Goal: Task Accomplishment & Management: Manage account settings

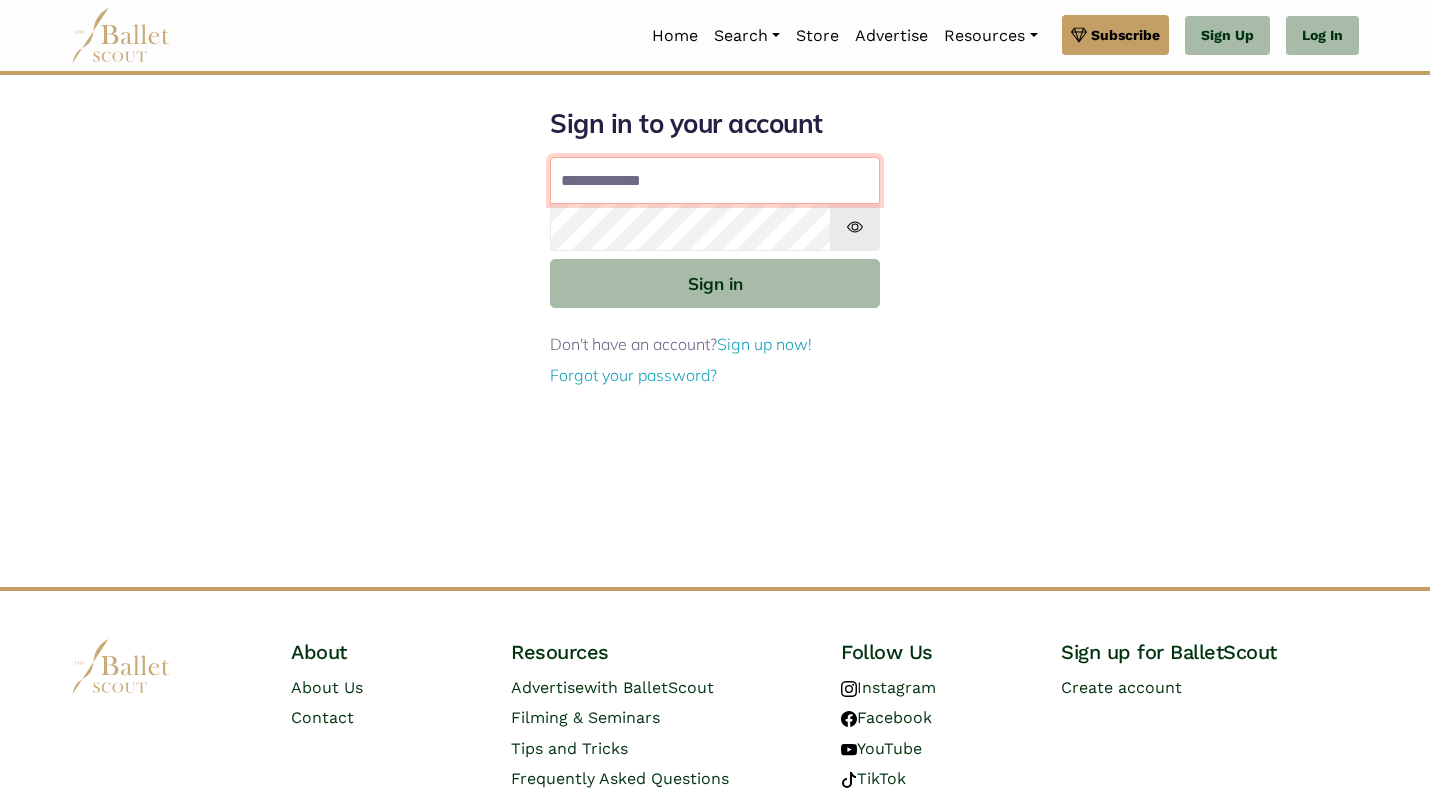
type input "**********"
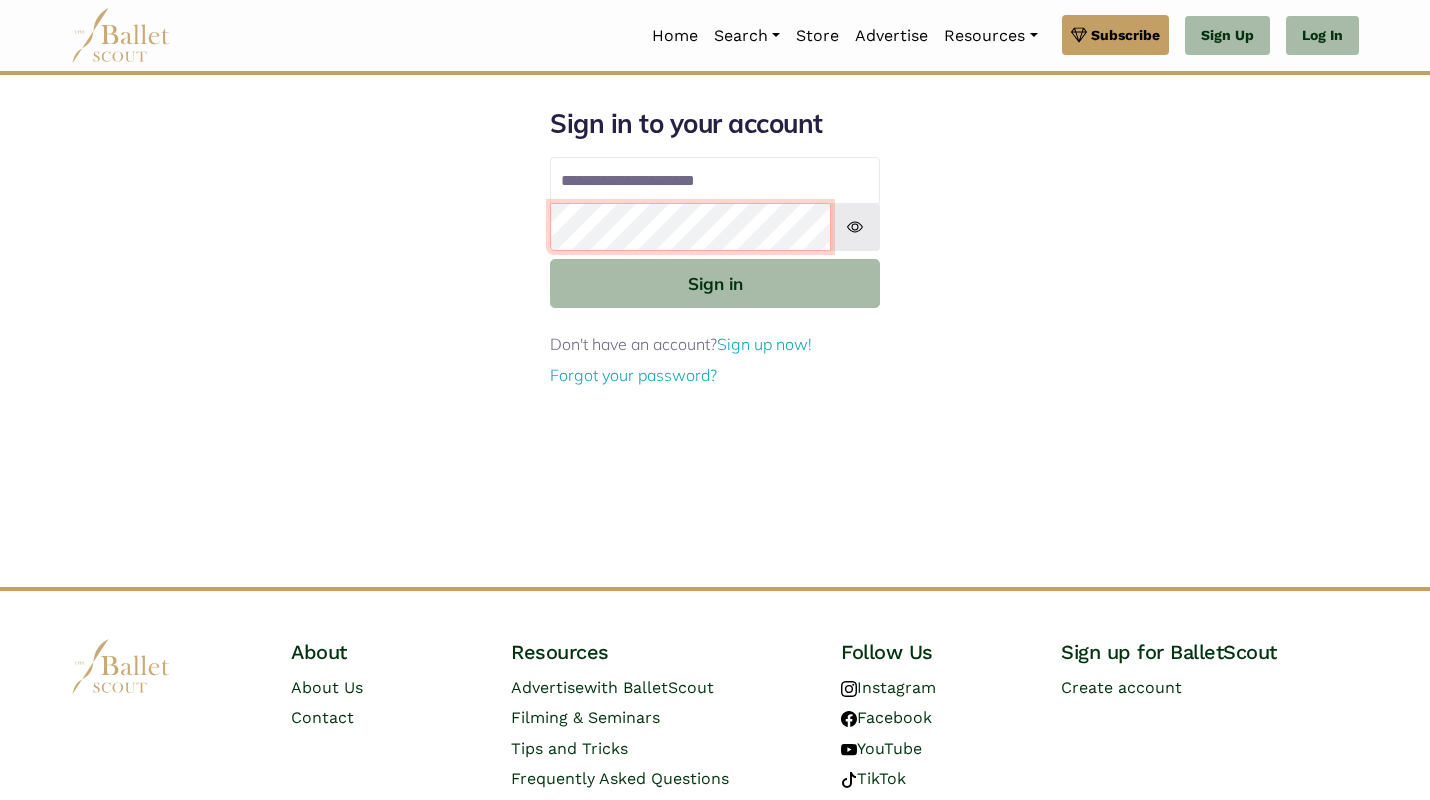
click at [715, 282] on button "Sign in" at bounding box center [715, 283] width 330 height 49
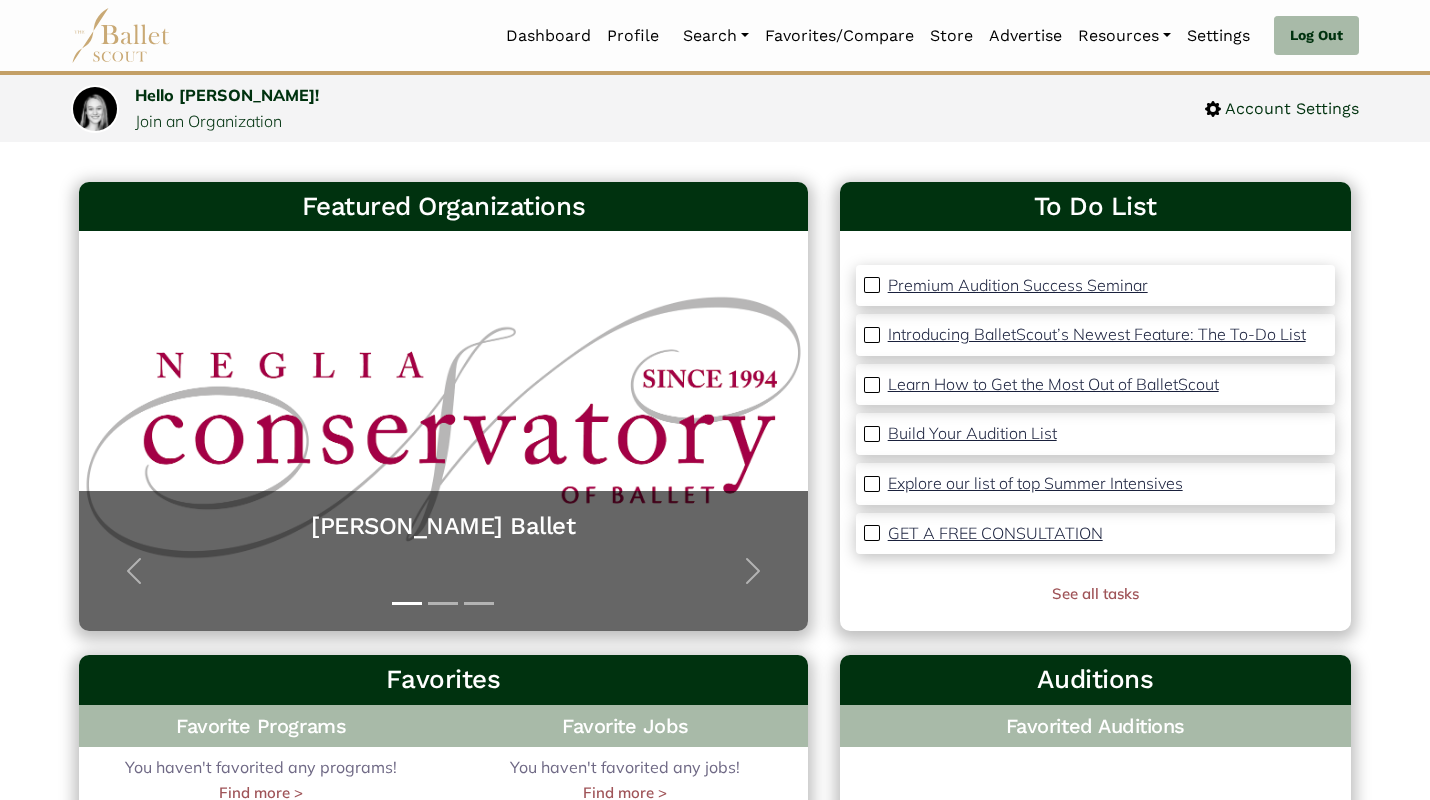
scroll to position [102, 0]
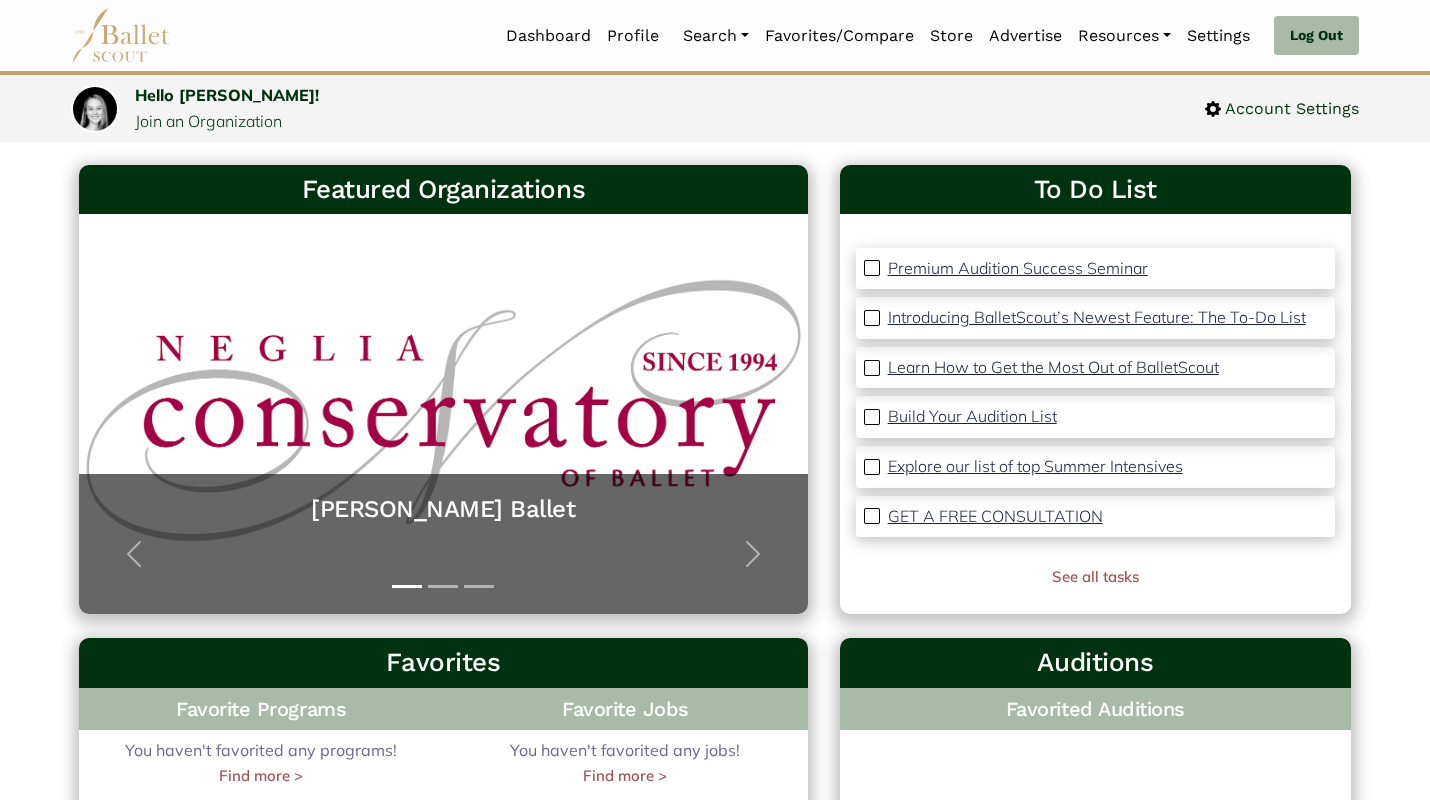
click at [1081, 271] on p "Premium Audition Success Seminar" at bounding box center [1018, 268] width 260 height 20
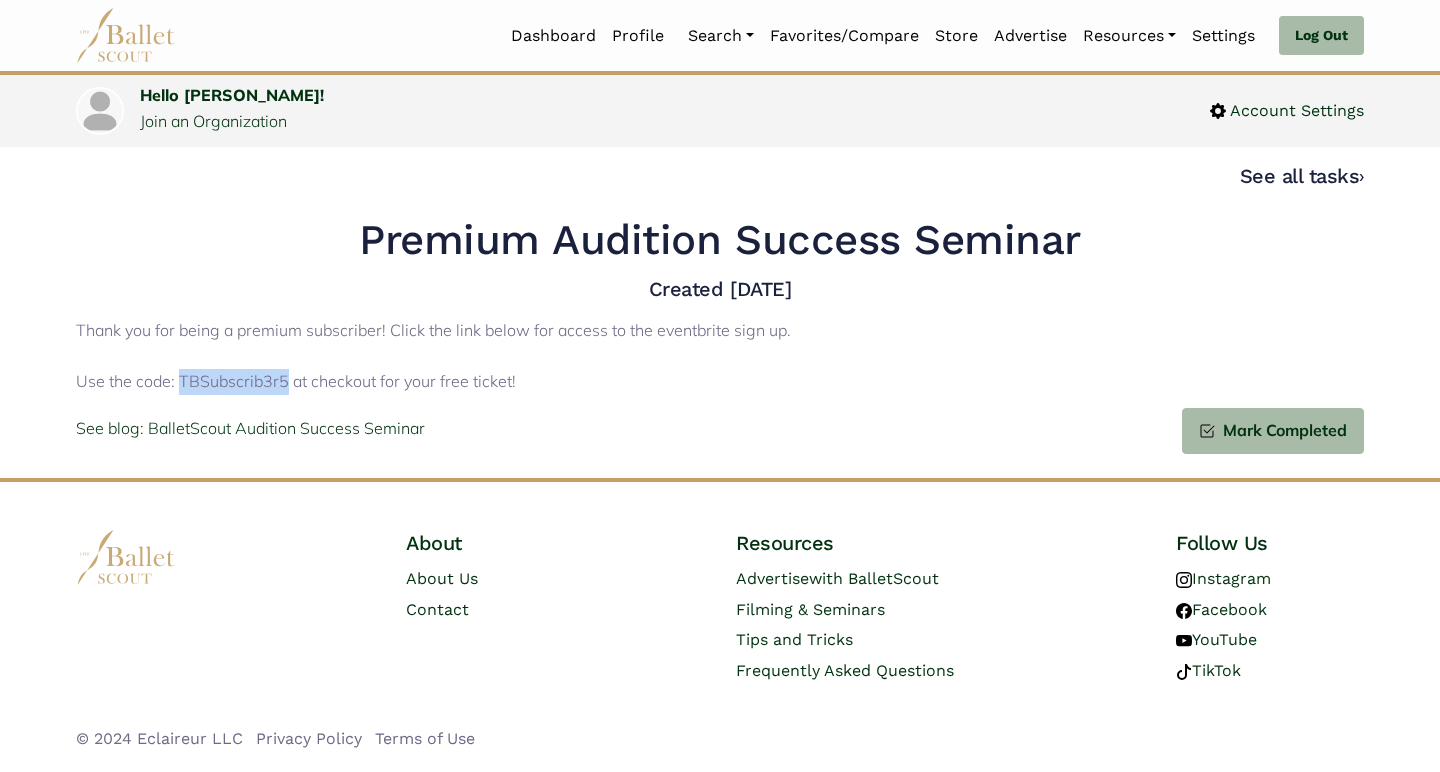
drag, startPoint x: 178, startPoint y: 376, endPoint x: 283, endPoint y: 376, distance: 105.0
click at [283, 376] on p "Thank you for being a premium subscriber! Click the link below for access to th…" at bounding box center [720, 356] width 1288 height 77
copy p "TBSubscrib3r5"
click at [348, 427] on p "See blog: BalletScout Audition Success Seminar" at bounding box center [250, 429] width 349 height 26
click at [714, 172] on link "Jobs" at bounding box center [776, 175] width 192 height 31
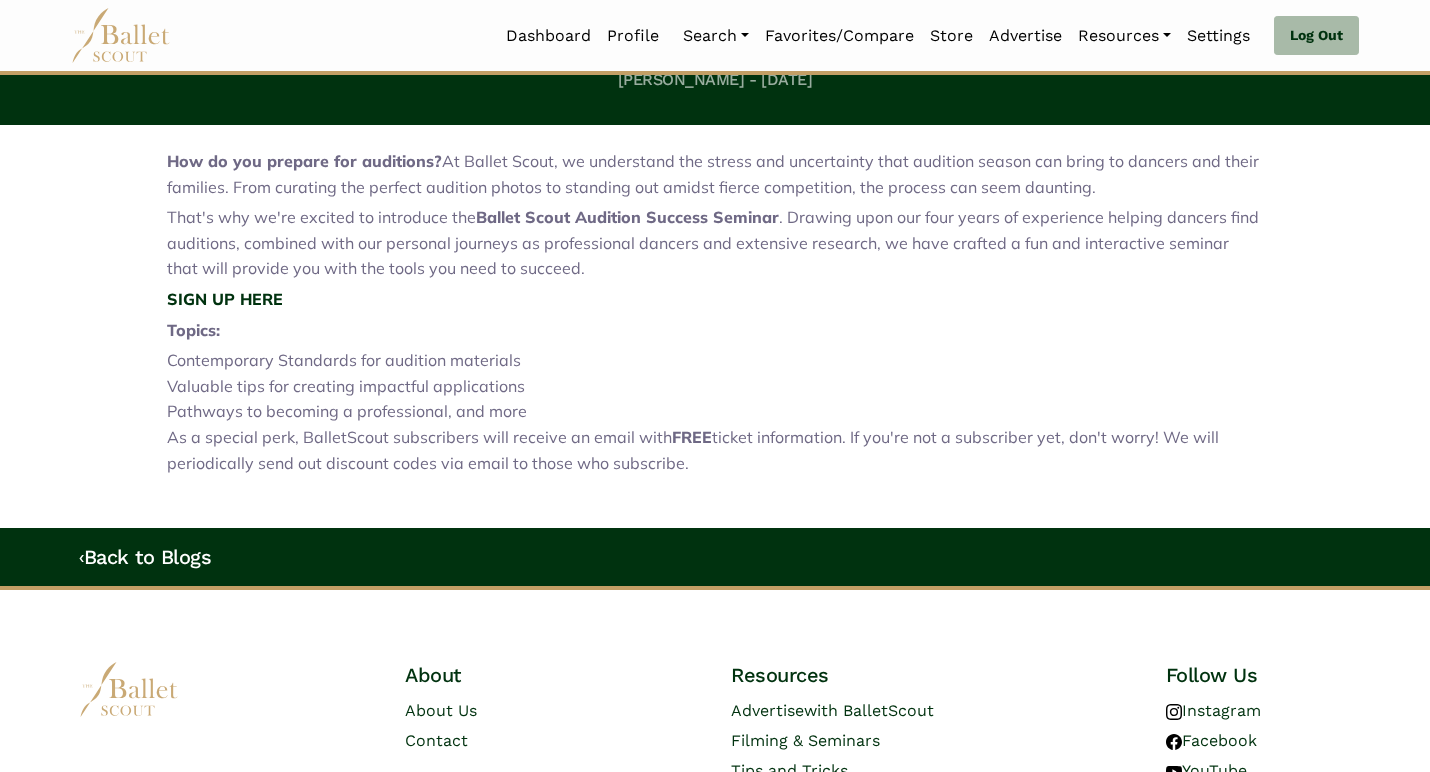
scroll to position [577, 0]
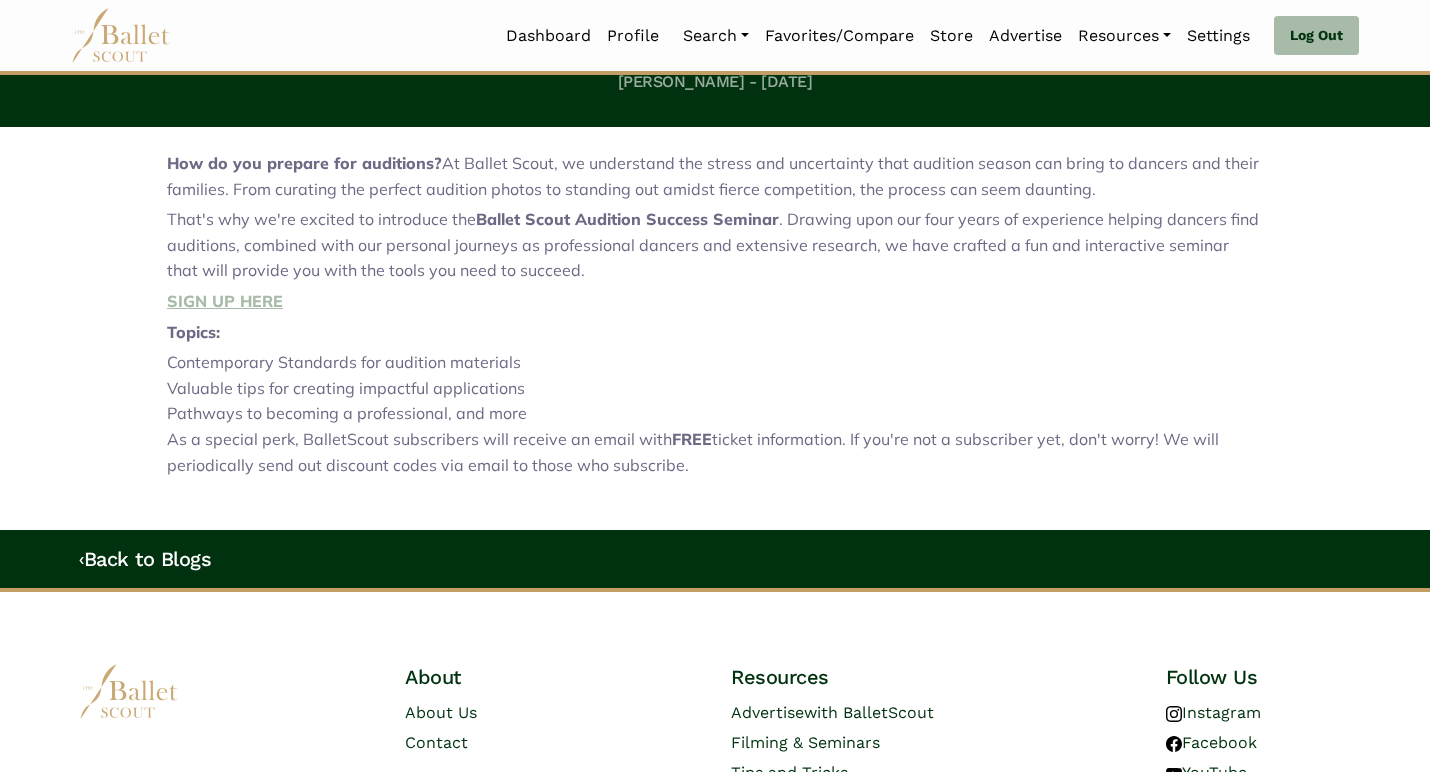
click at [248, 298] on strong "SIGN UP HERE" at bounding box center [225, 301] width 116 height 20
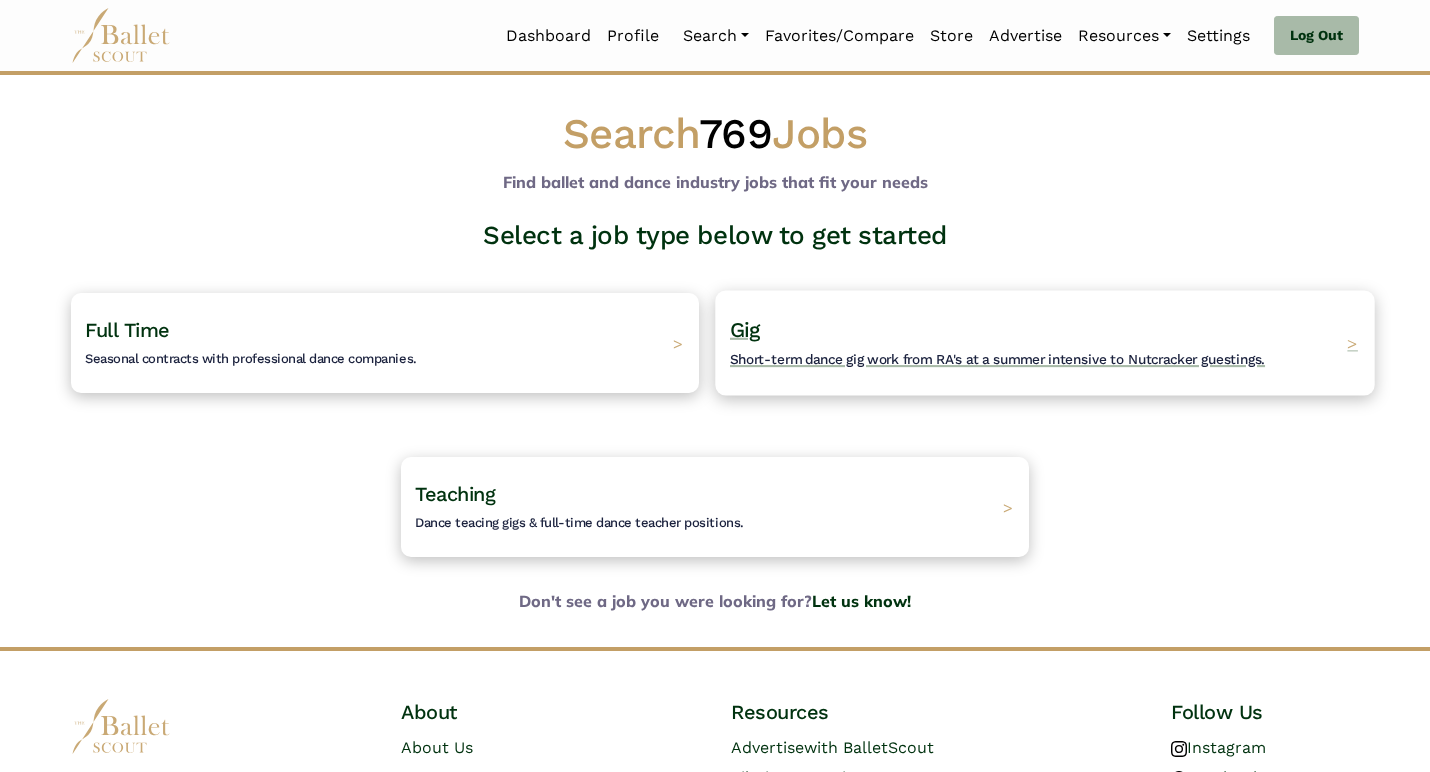
click at [852, 333] on h4 "Gig Short-term dance gig work from RA's at a summer intensive to Nutcracker gue…" at bounding box center [997, 343] width 535 height 55
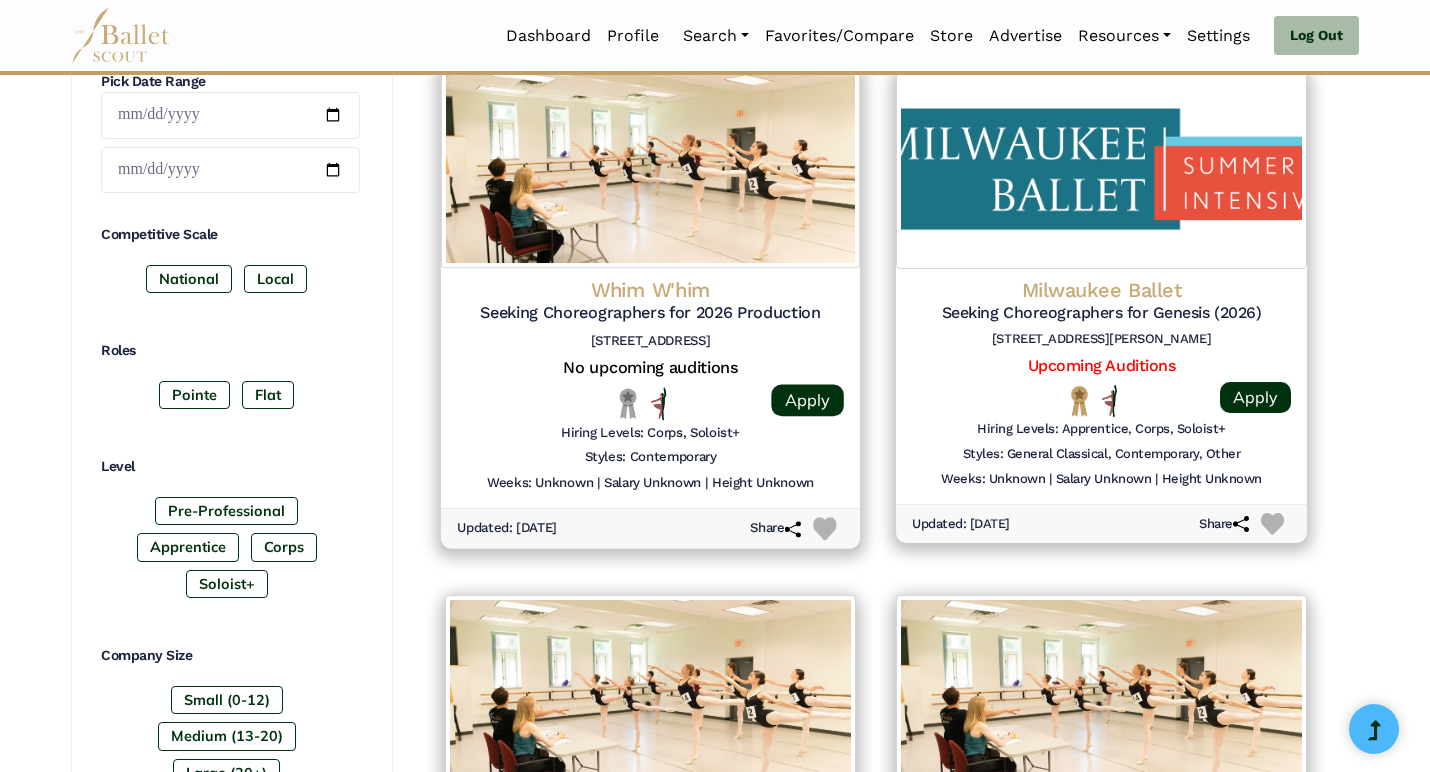
scroll to position [944, 0]
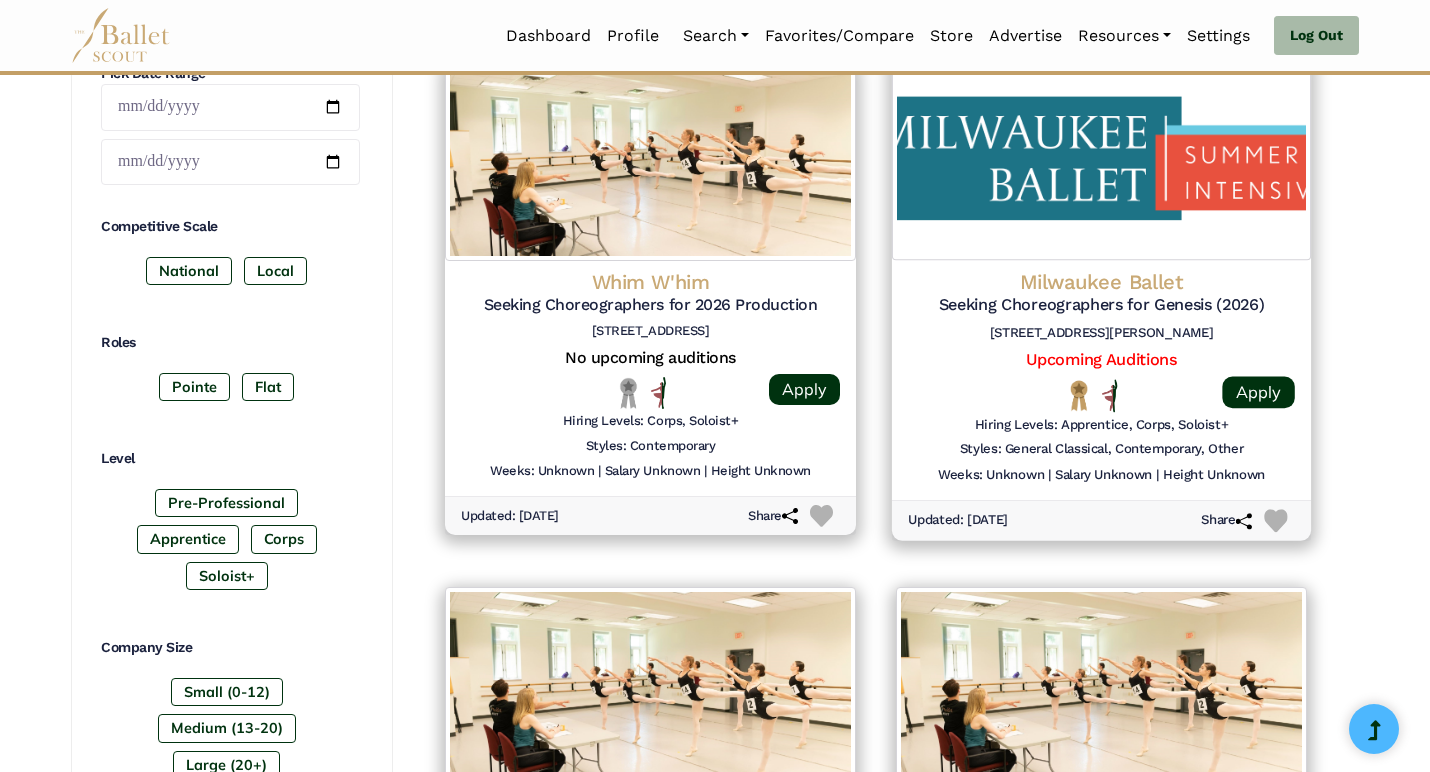
click at [943, 385] on div at bounding box center [956, 395] width 97 height 33
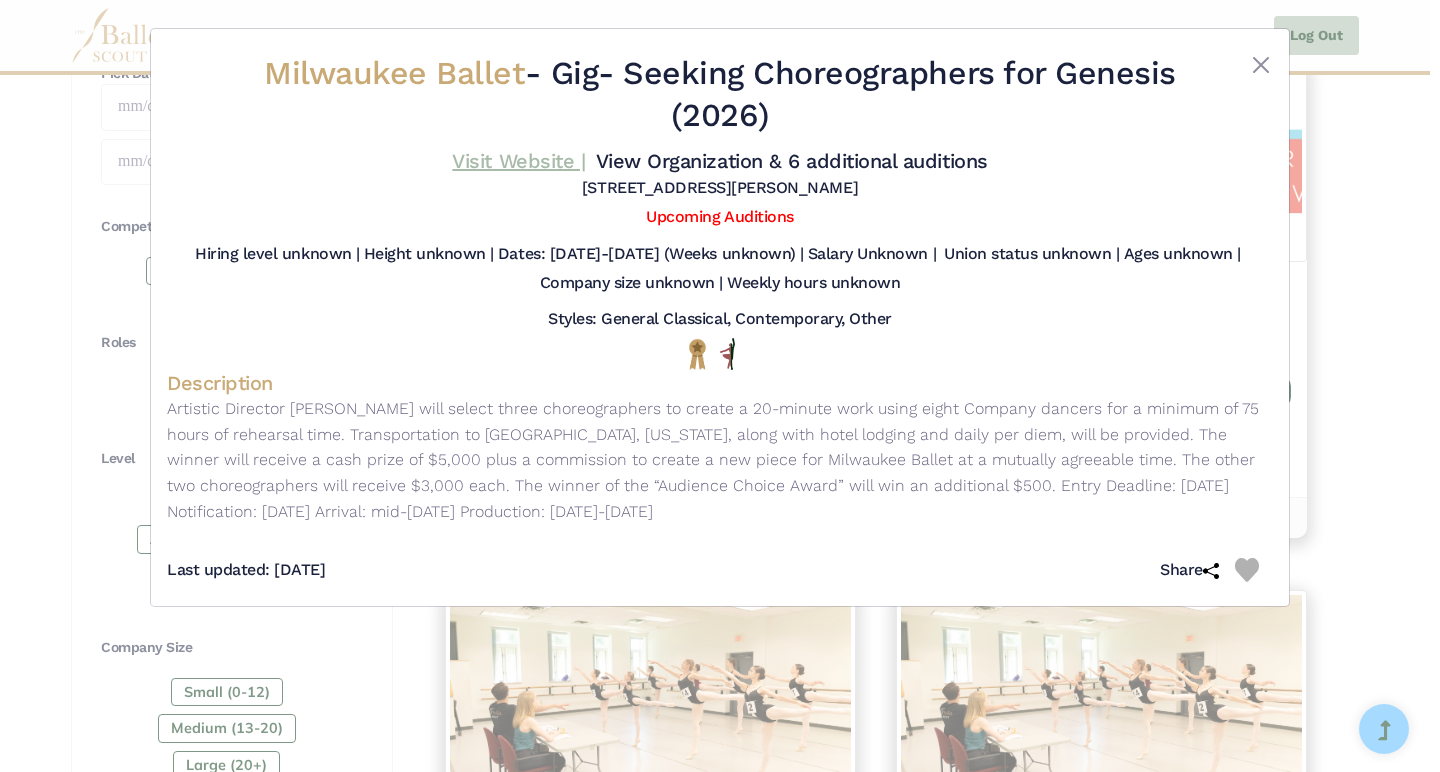
click at [585, 167] on link "Visit Website |" at bounding box center [518, 161] width 133 height 24
click at [1268, 55] on button "Close" at bounding box center [1261, 65] width 24 height 24
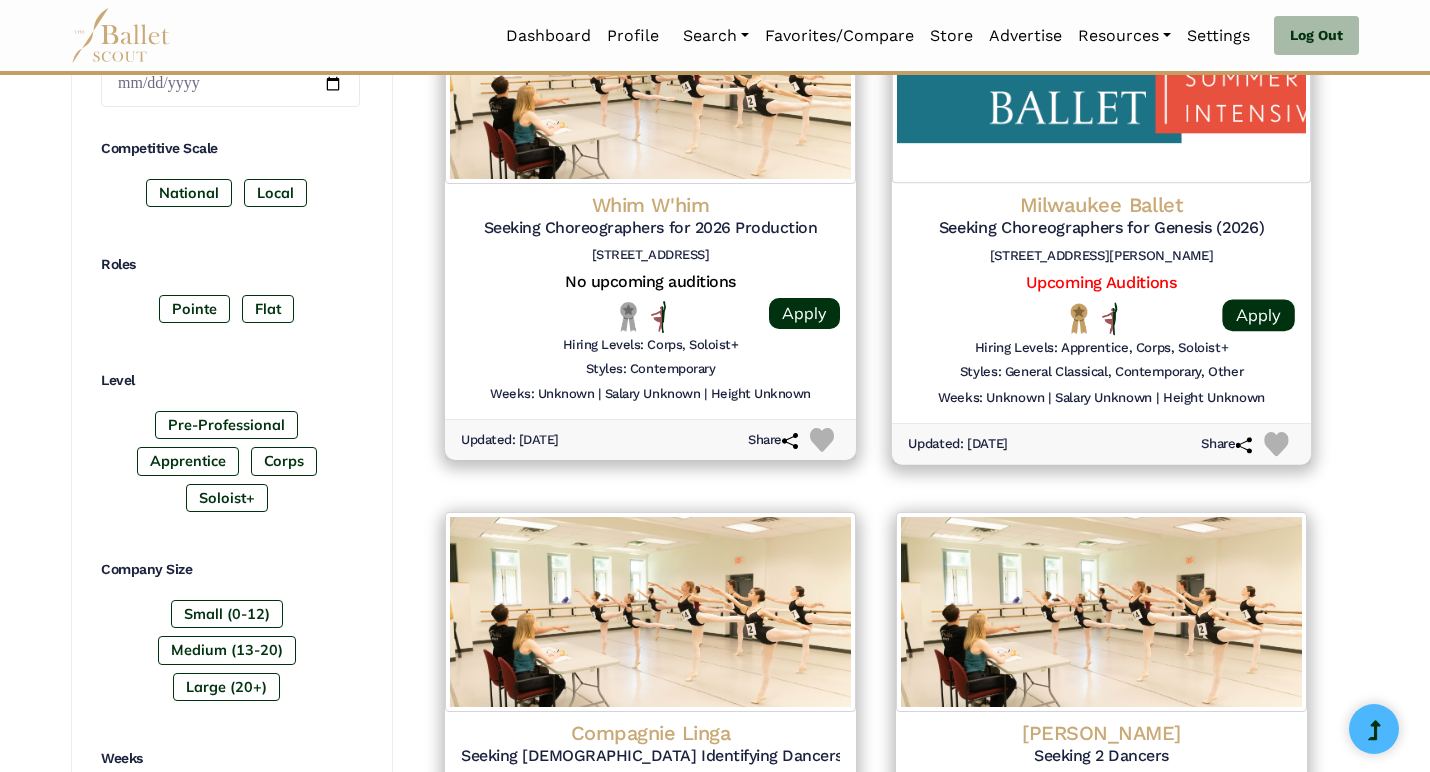
scroll to position [987, 0]
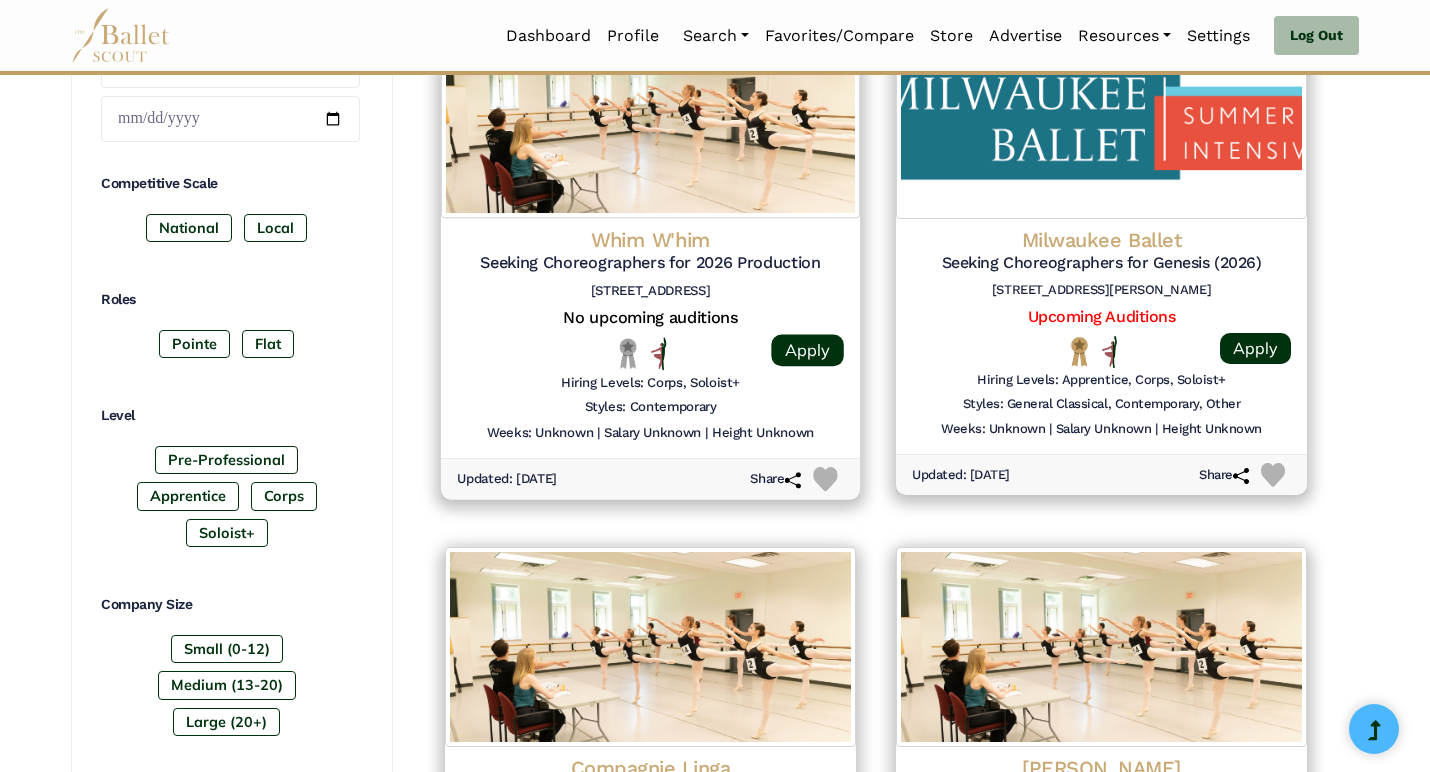
click at [706, 201] on img at bounding box center [650, 116] width 419 height 204
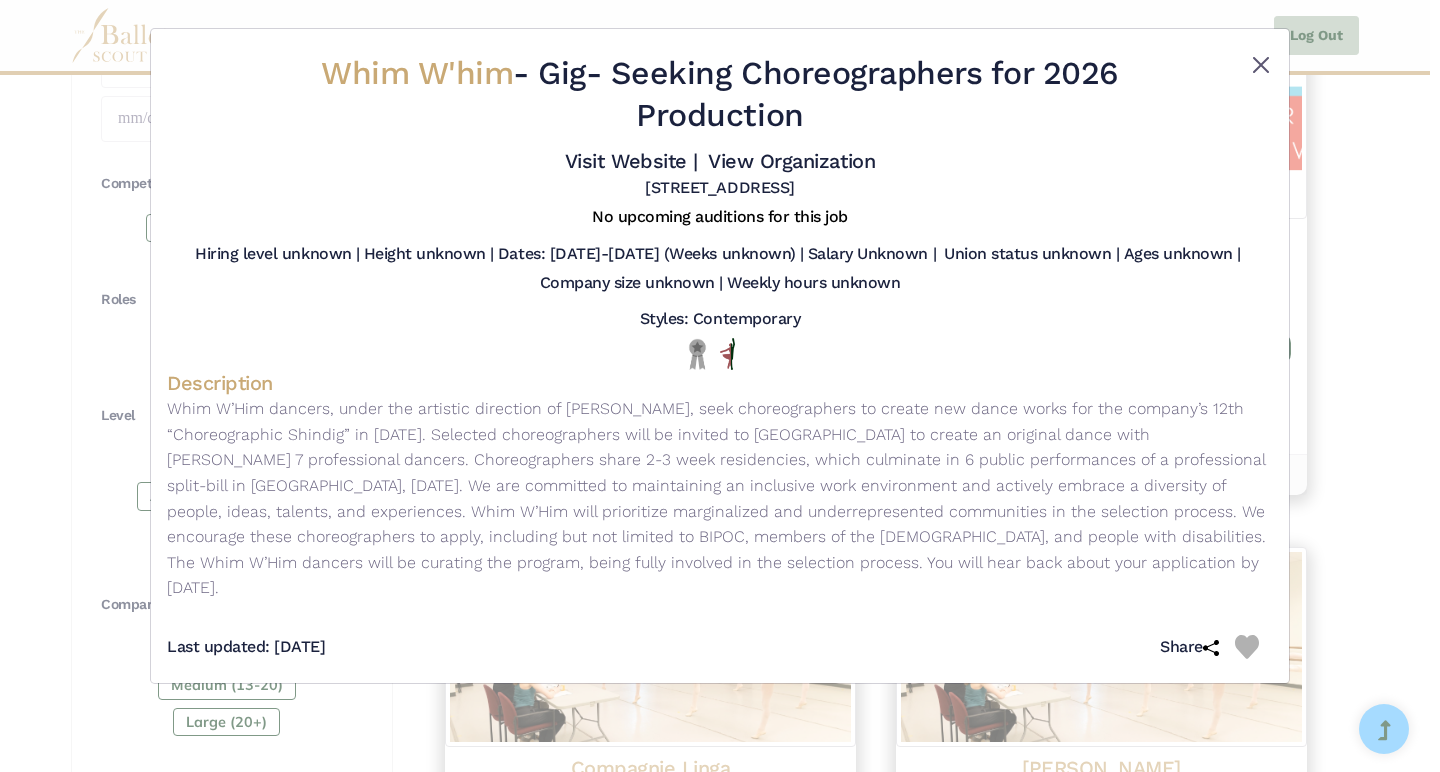
click at [1256, 69] on button "Close" at bounding box center [1261, 65] width 24 height 24
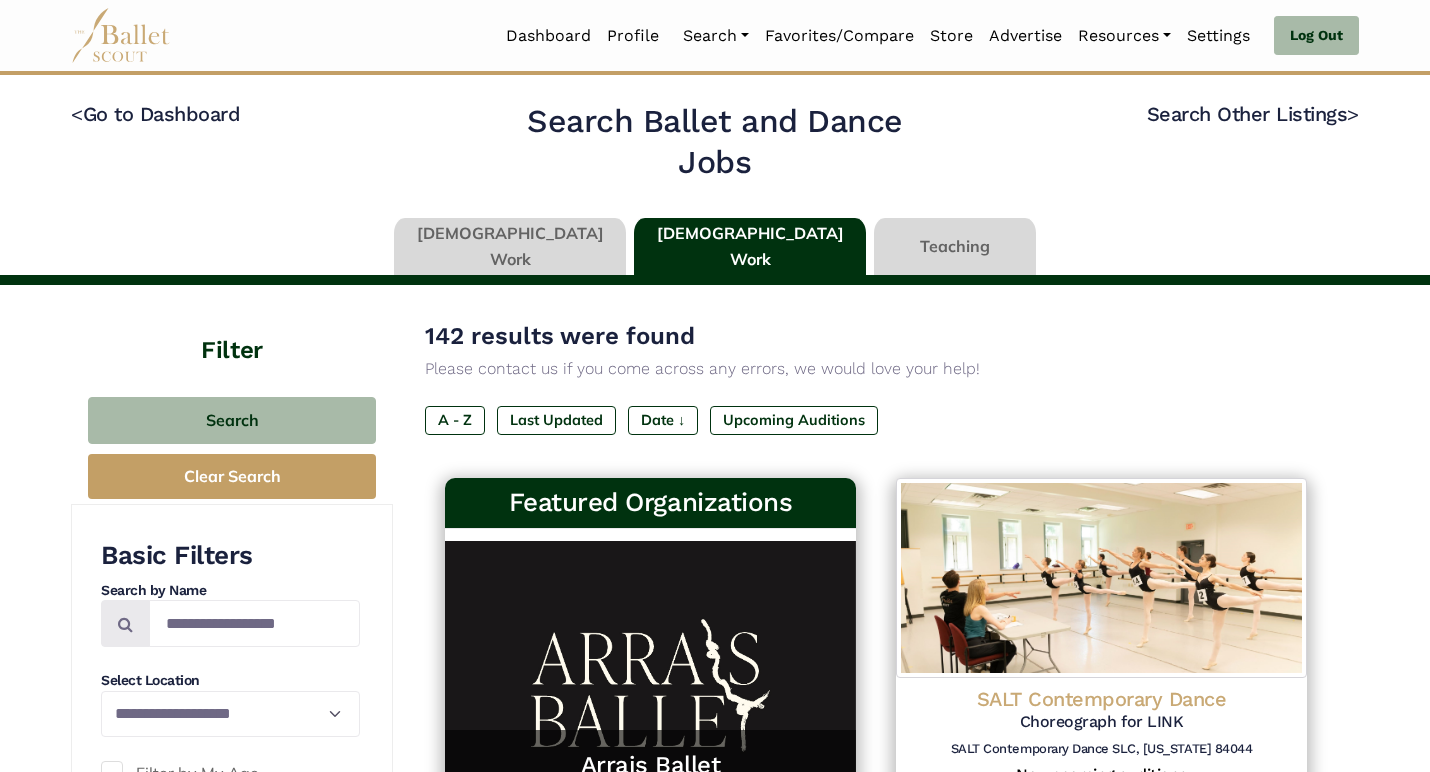
scroll to position [0, 0]
click at [874, 244] on link at bounding box center [955, 246] width 162 height 57
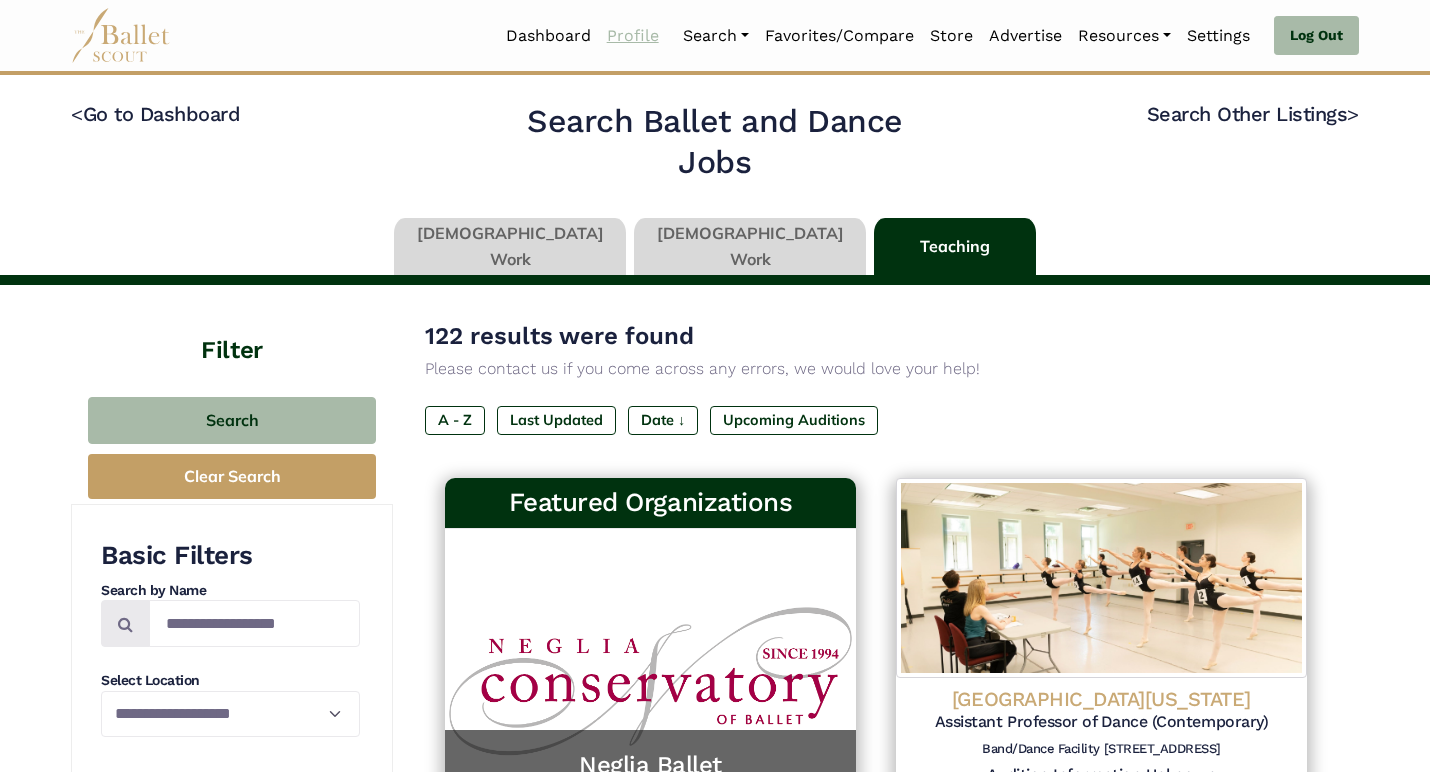
click at [643, 33] on link "Profile" at bounding box center [633, 36] width 68 height 42
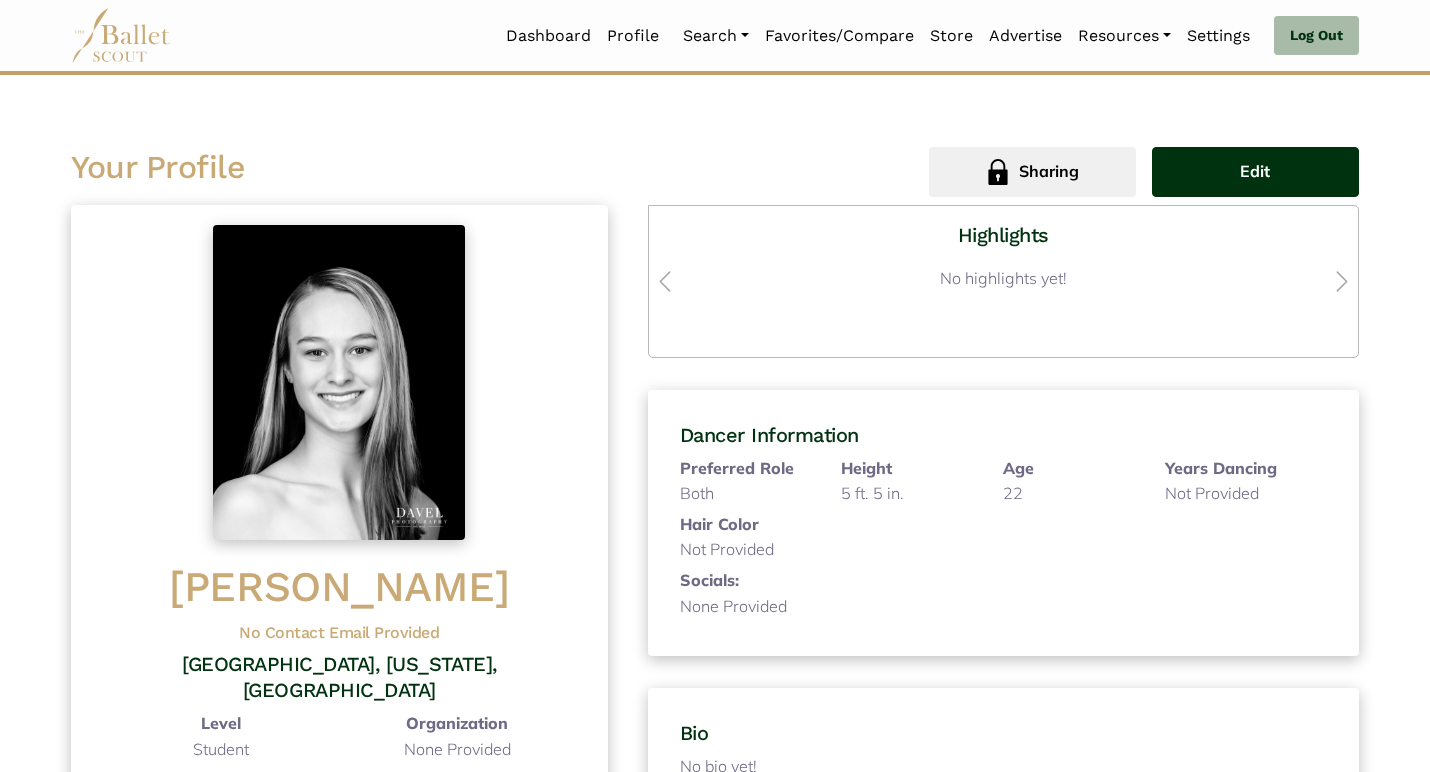
click at [1217, 181] on button "Edit" at bounding box center [1255, 172] width 207 height 50
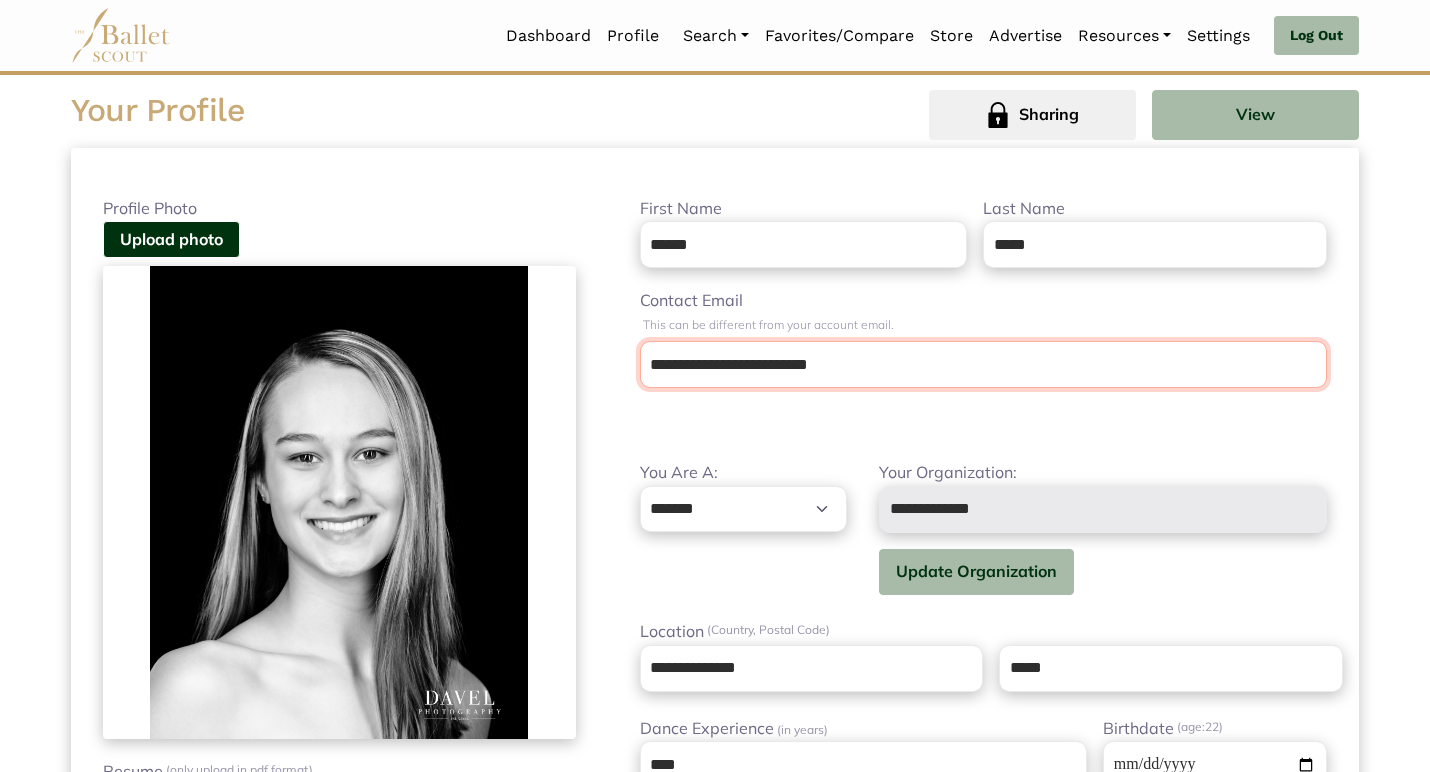
scroll to position [58, 0]
type input "**********"
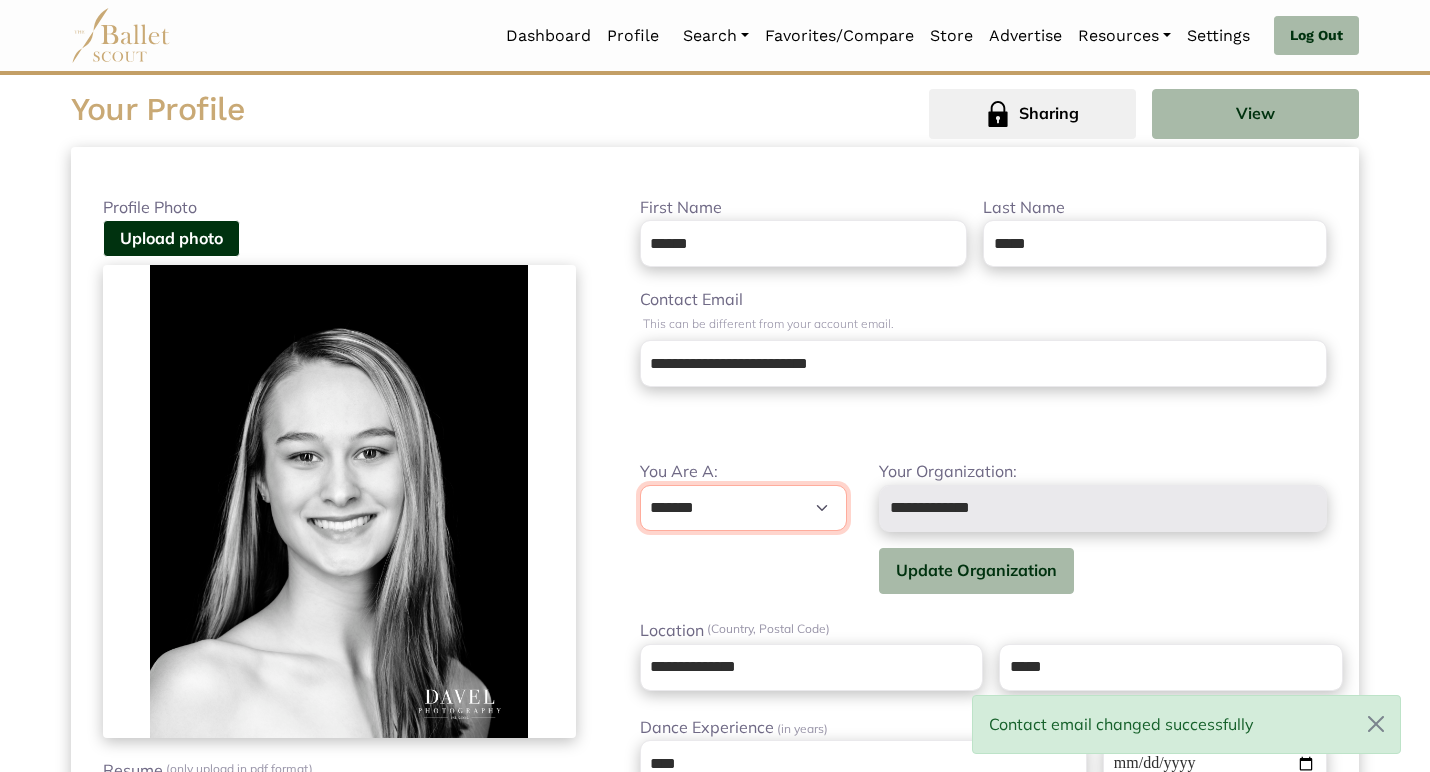
select select "***"
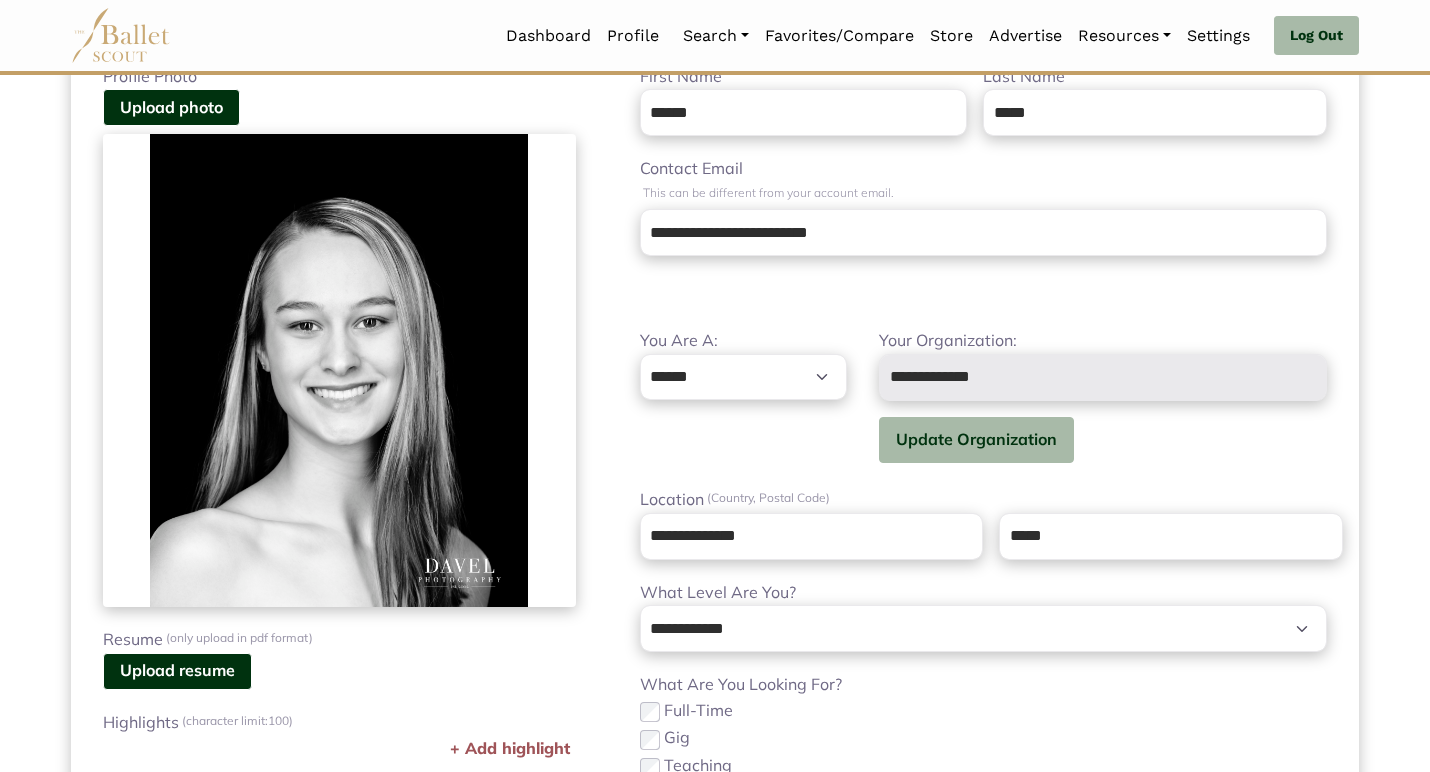
scroll to position [190, 0]
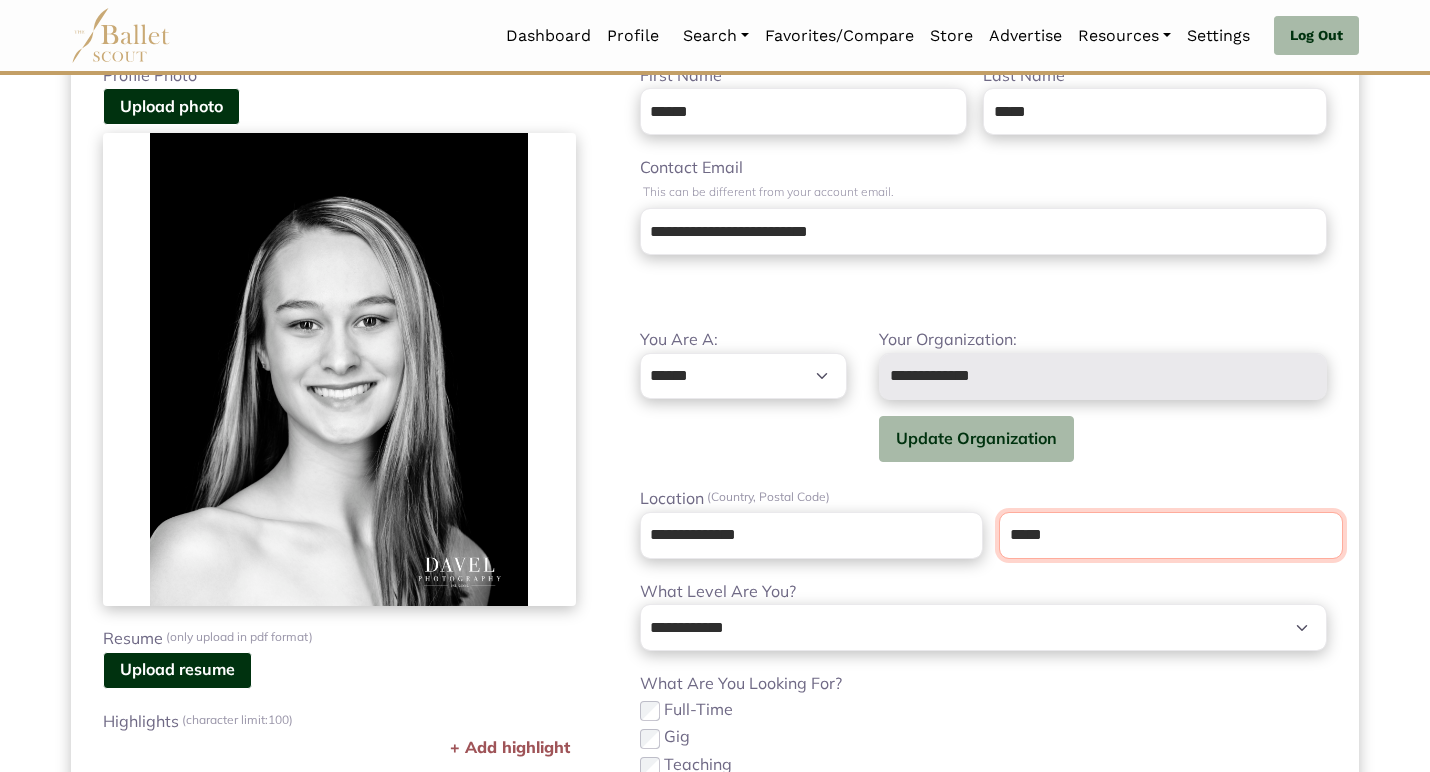
click at [1083, 536] on input "*****" at bounding box center [1171, 535] width 344 height 47
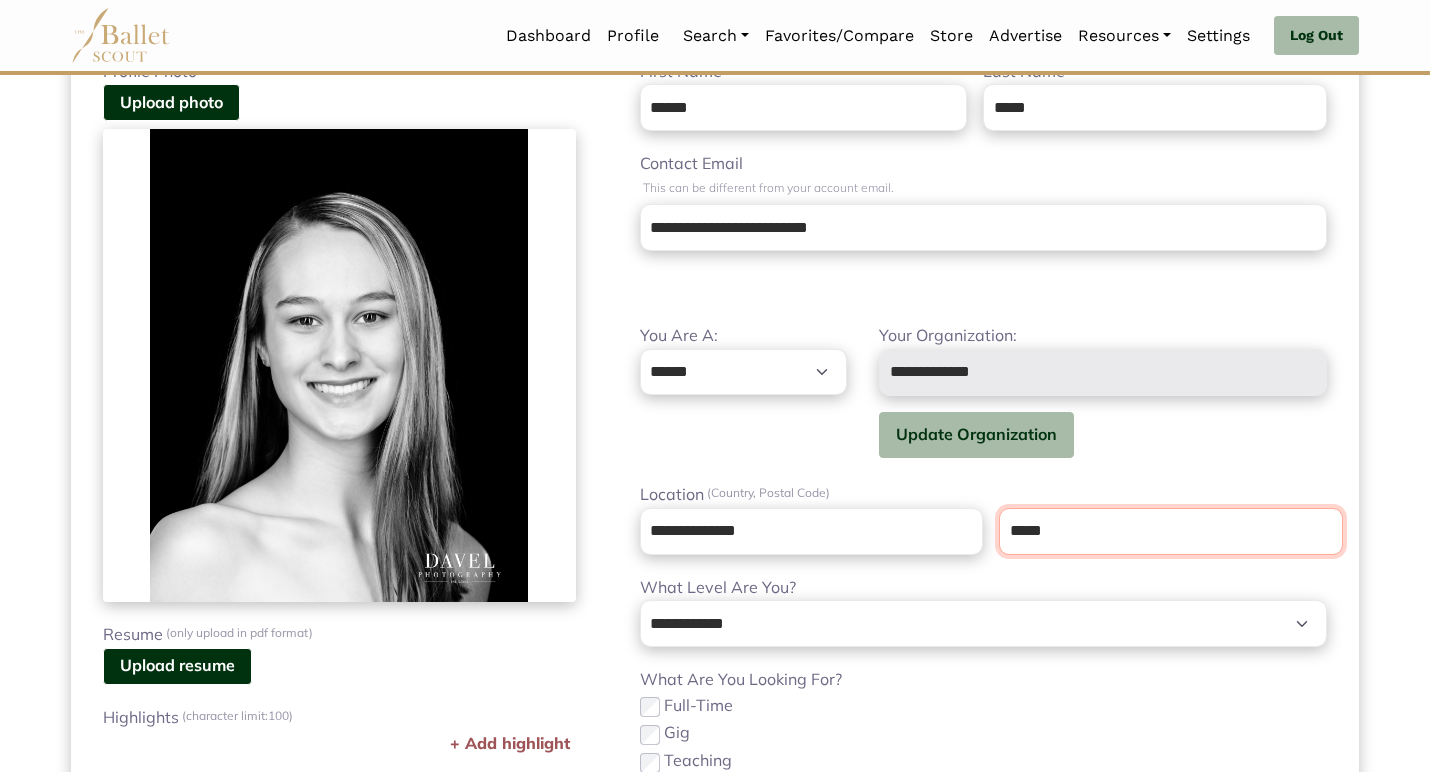
type input "*****"
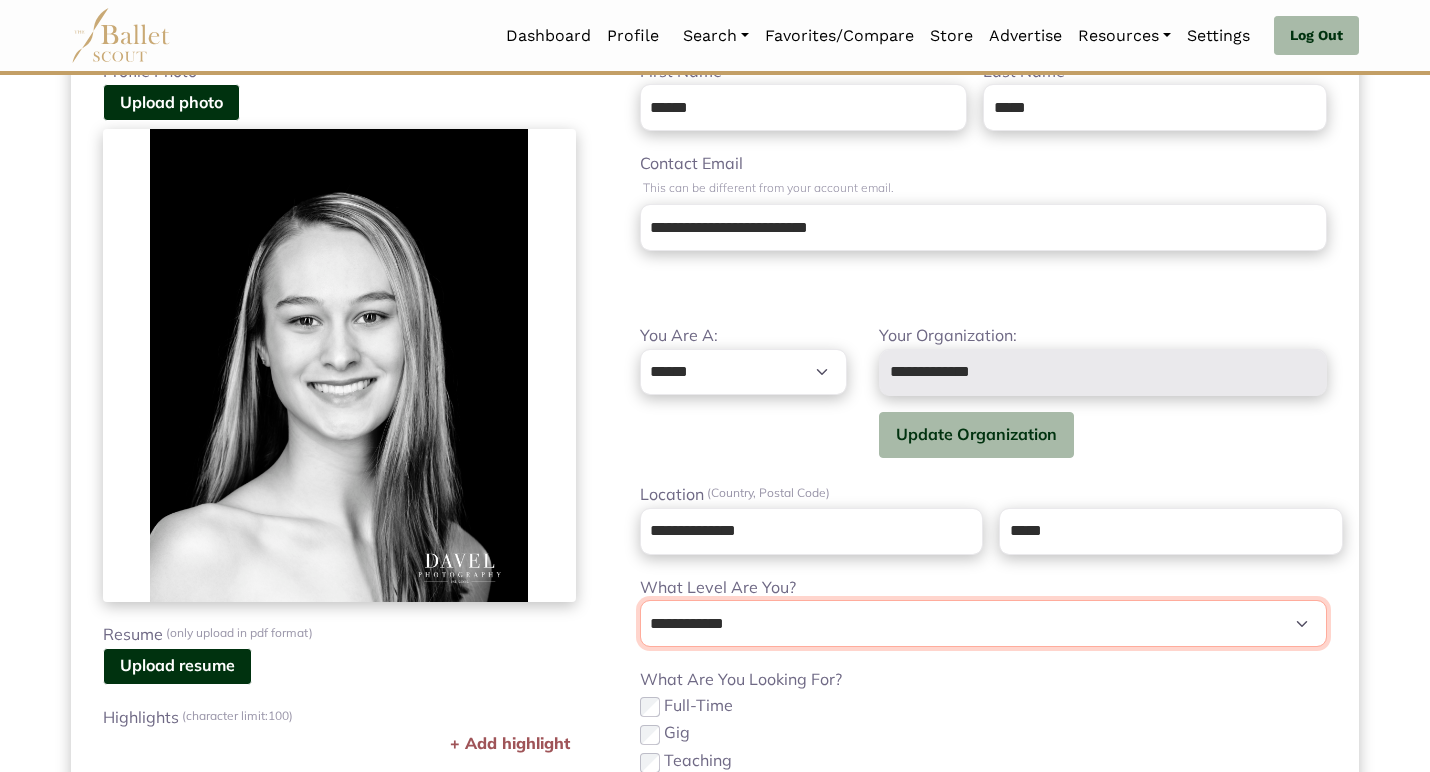
select select "*"
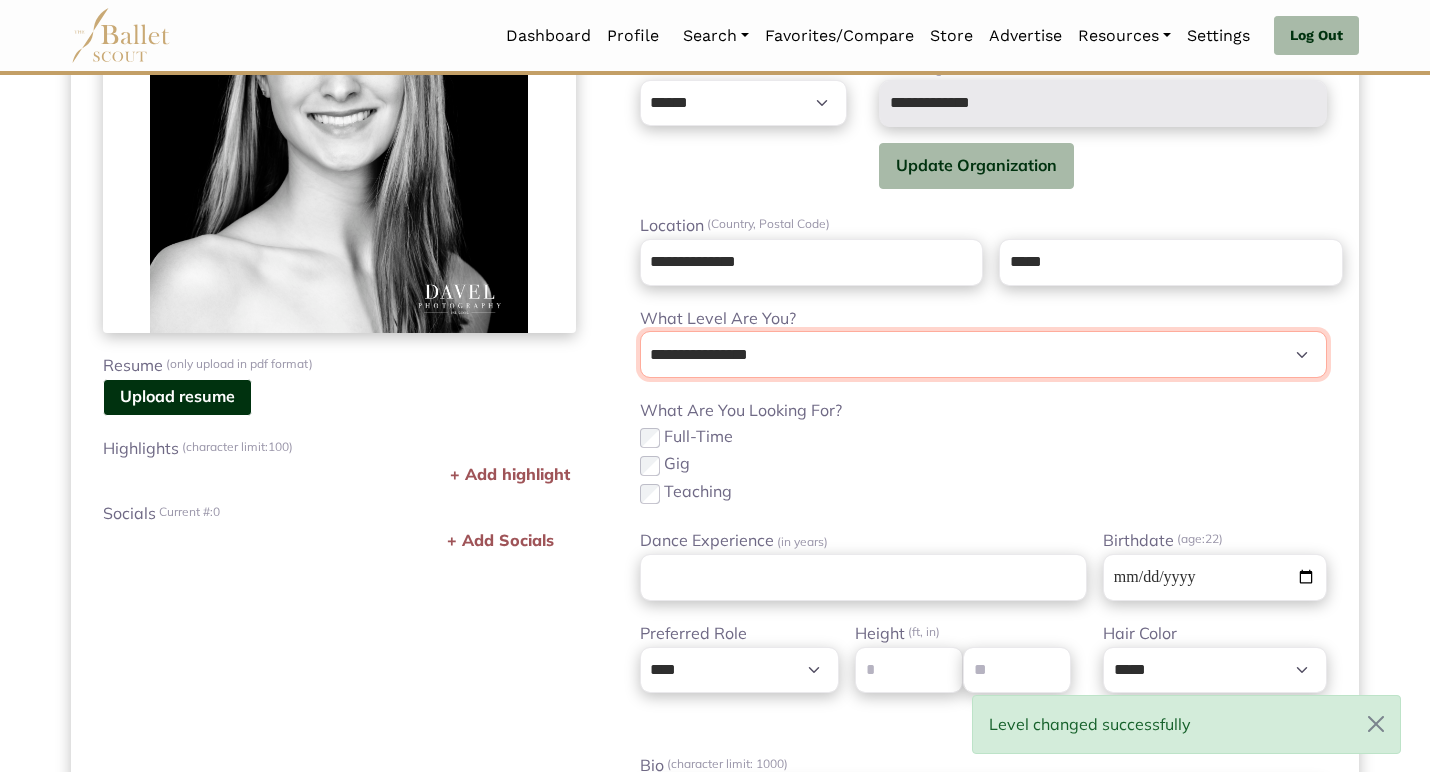
scroll to position [462, 0]
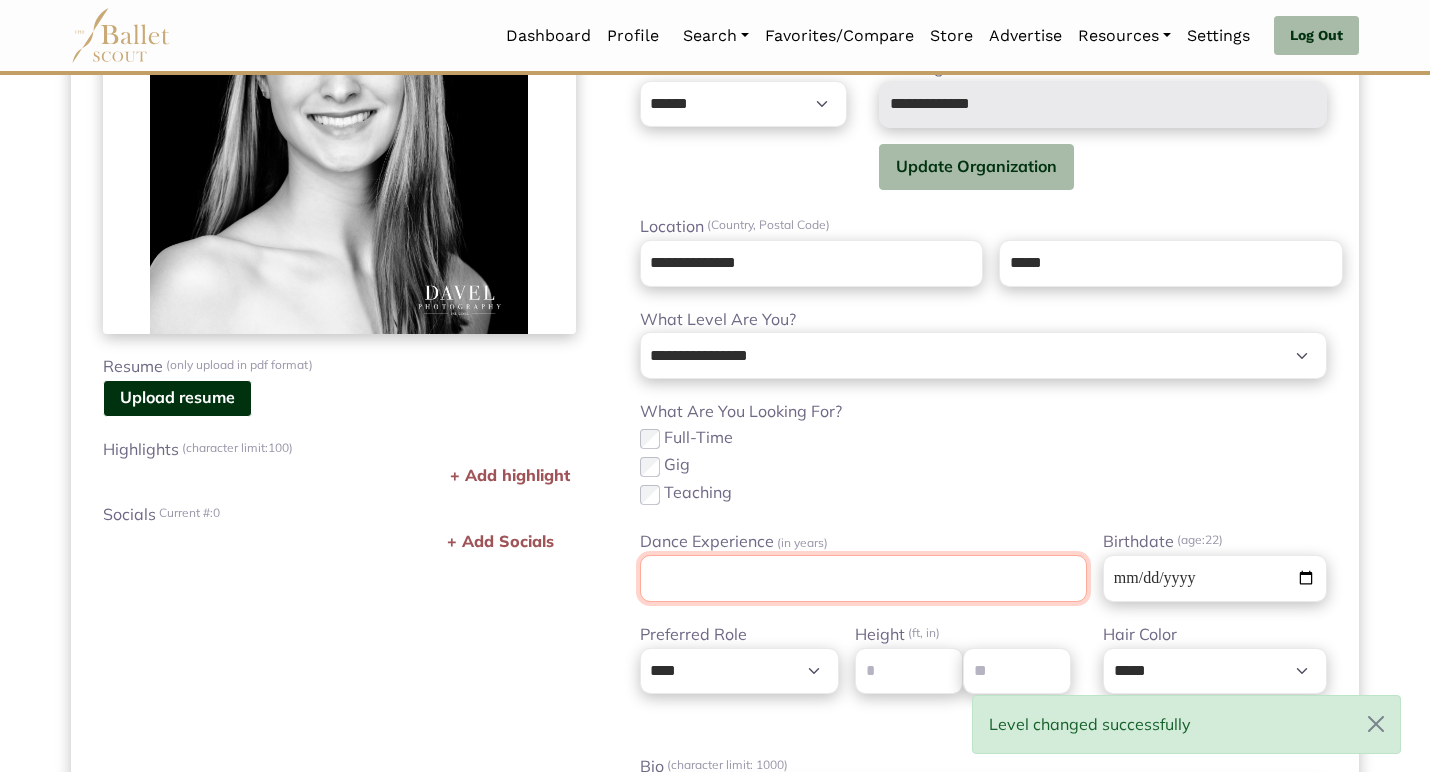
click at [939, 584] on input "Dance Experience (in years)" at bounding box center [864, 578] width 448 height 47
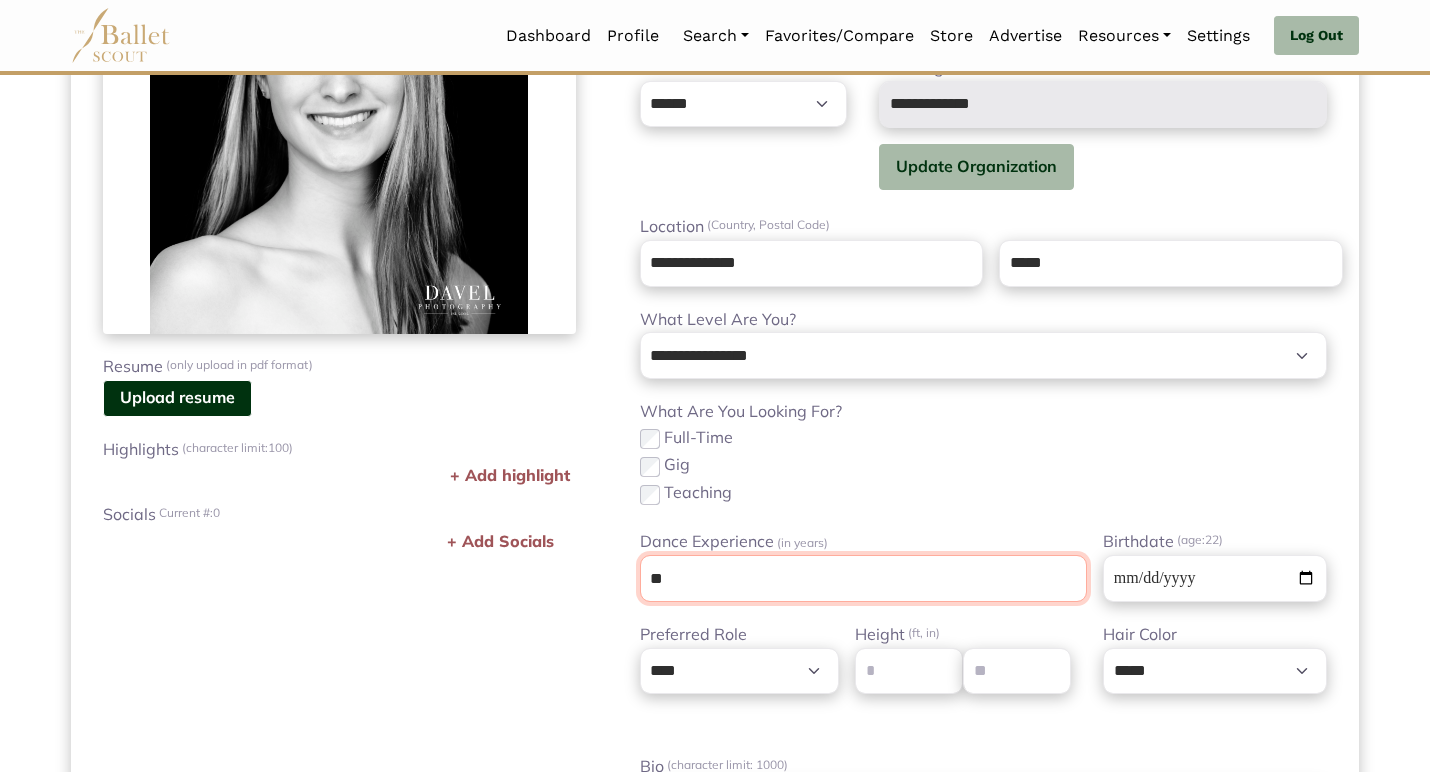
type input "**"
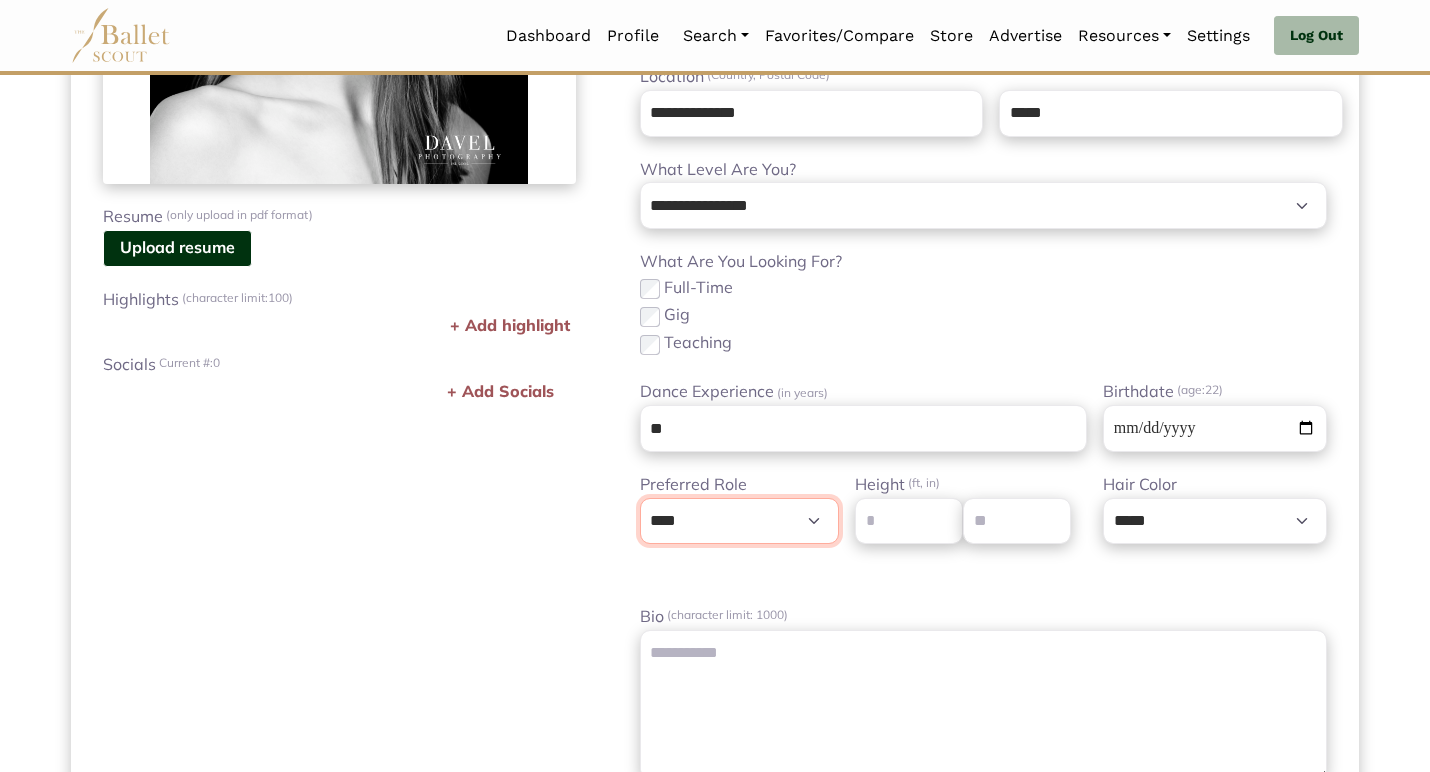
scroll to position [618, 0]
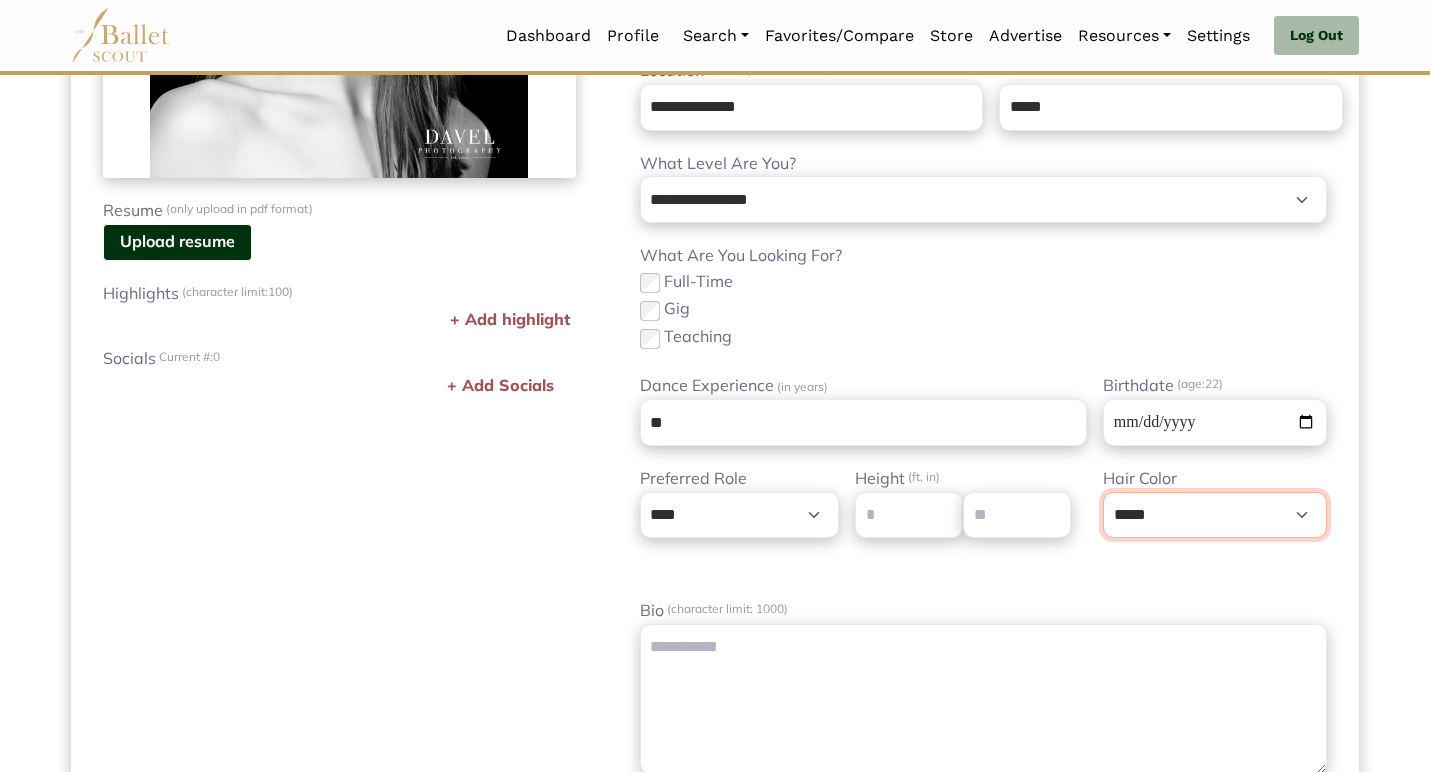
select select "**"
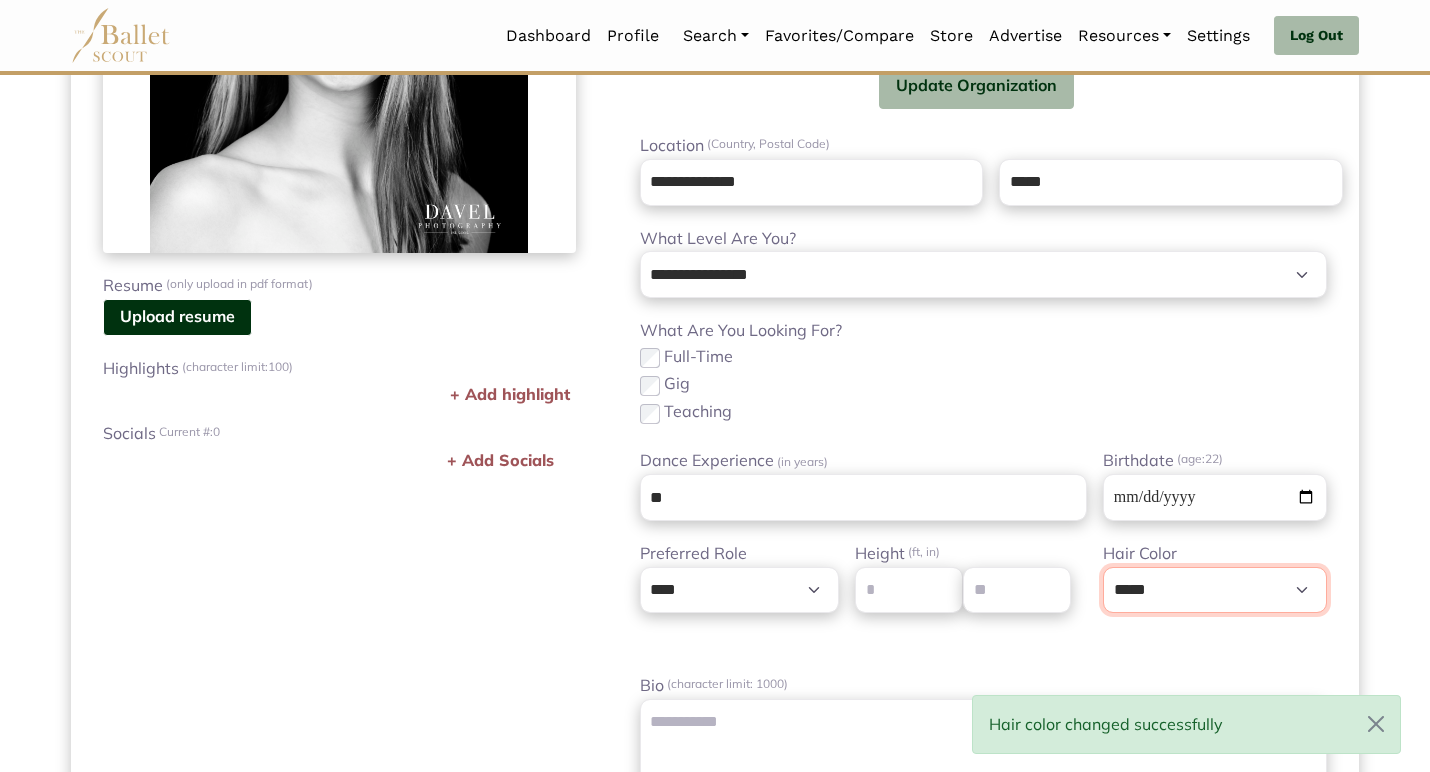
scroll to position [531, 0]
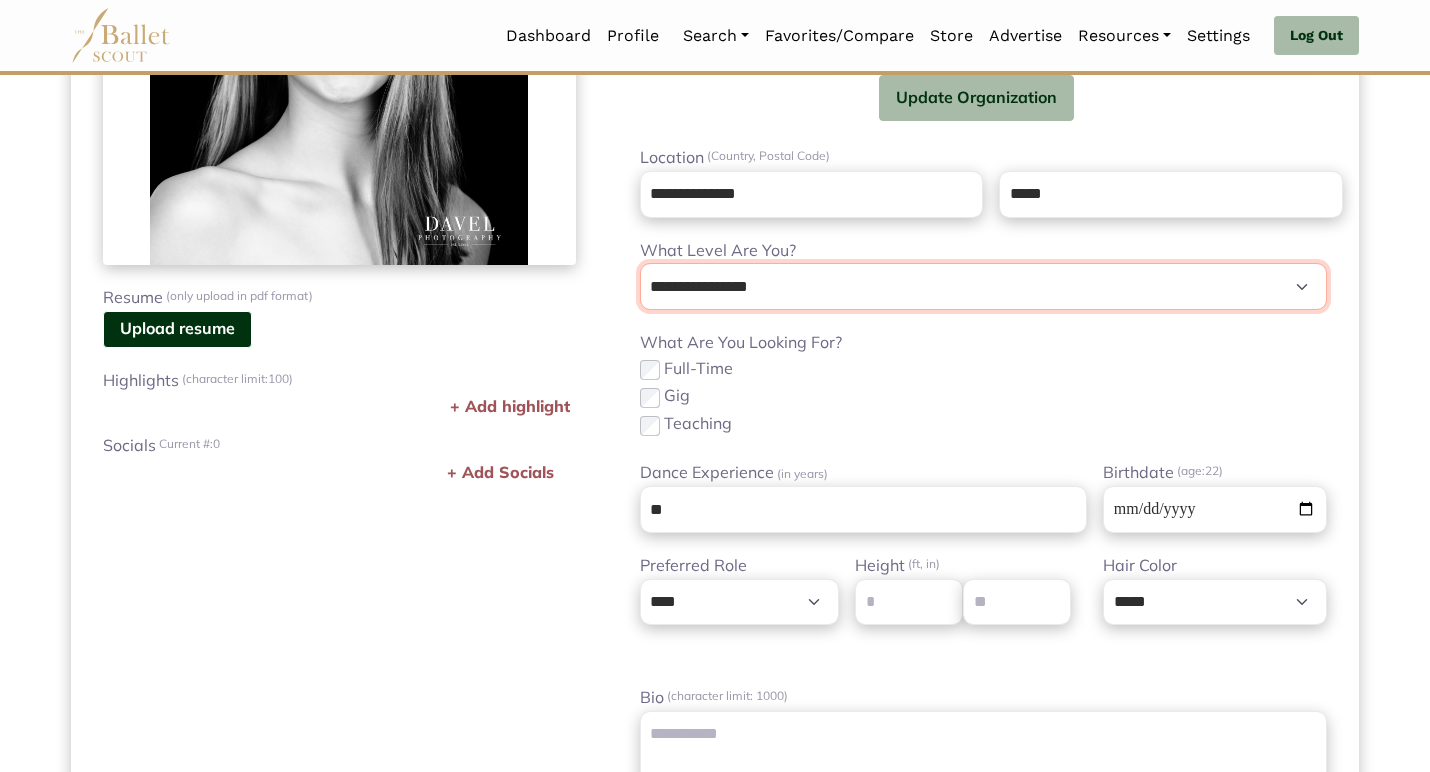
select select "*"
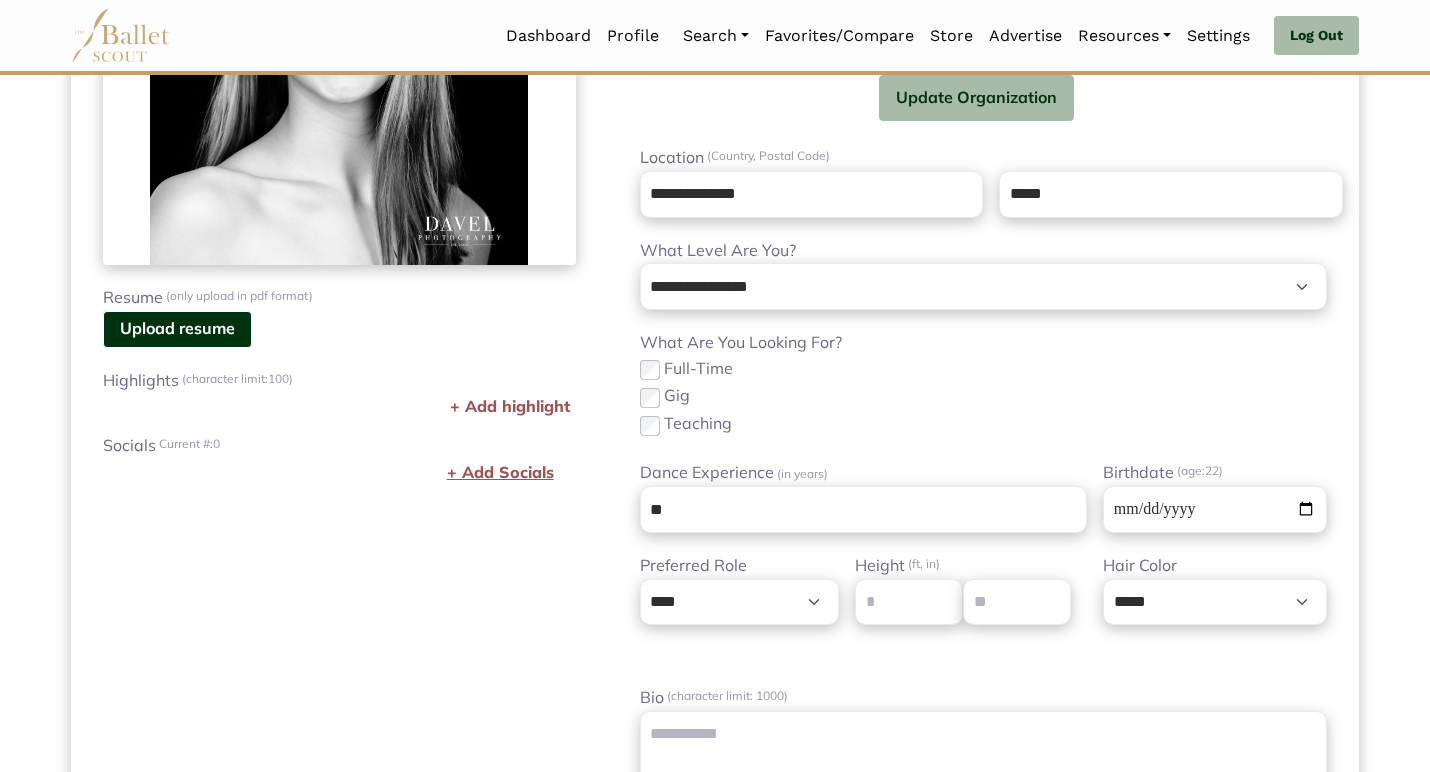
click at [533, 474] on button "+ Add Socials" at bounding box center [500, 473] width 119 height 28
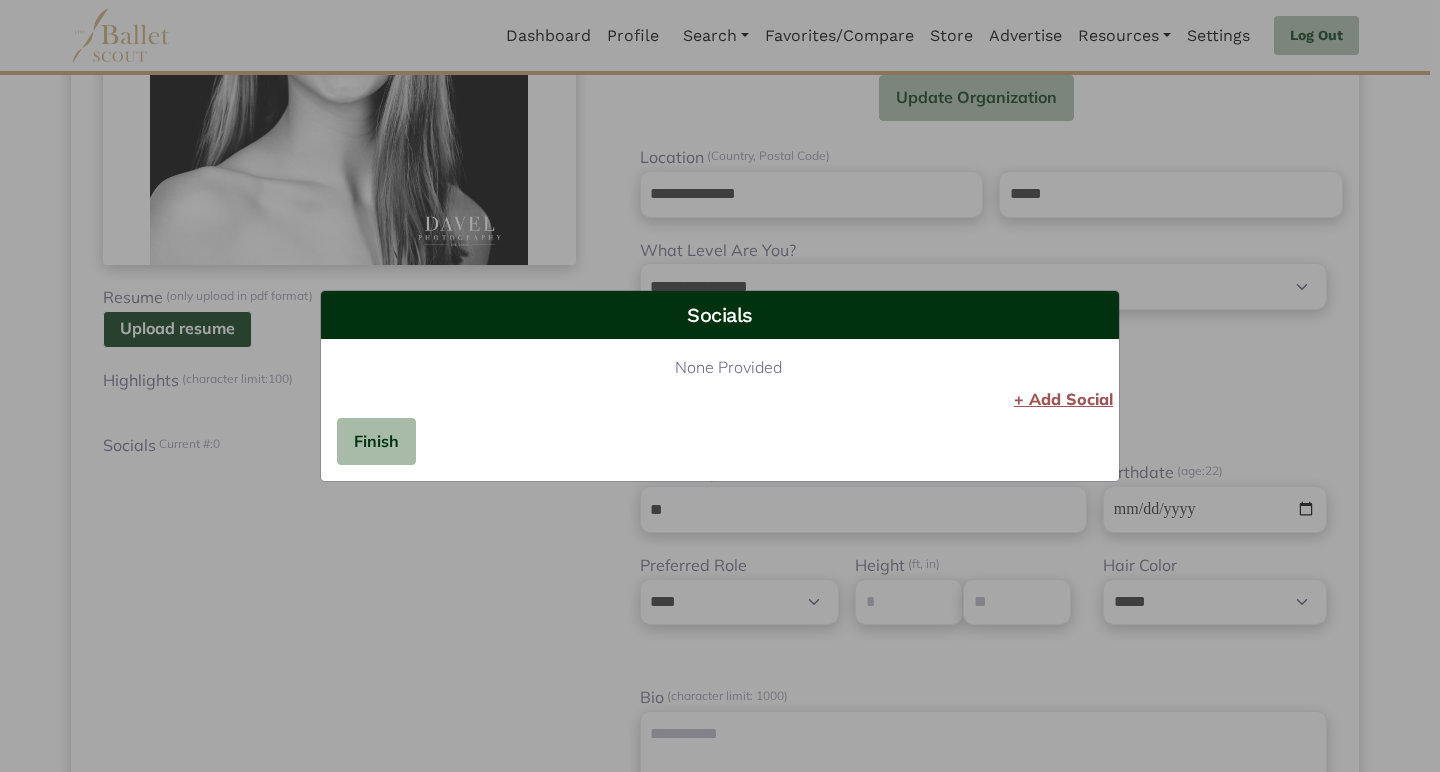
click at [1036, 405] on button "+ Add Social" at bounding box center [1063, 400] width 111 height 28
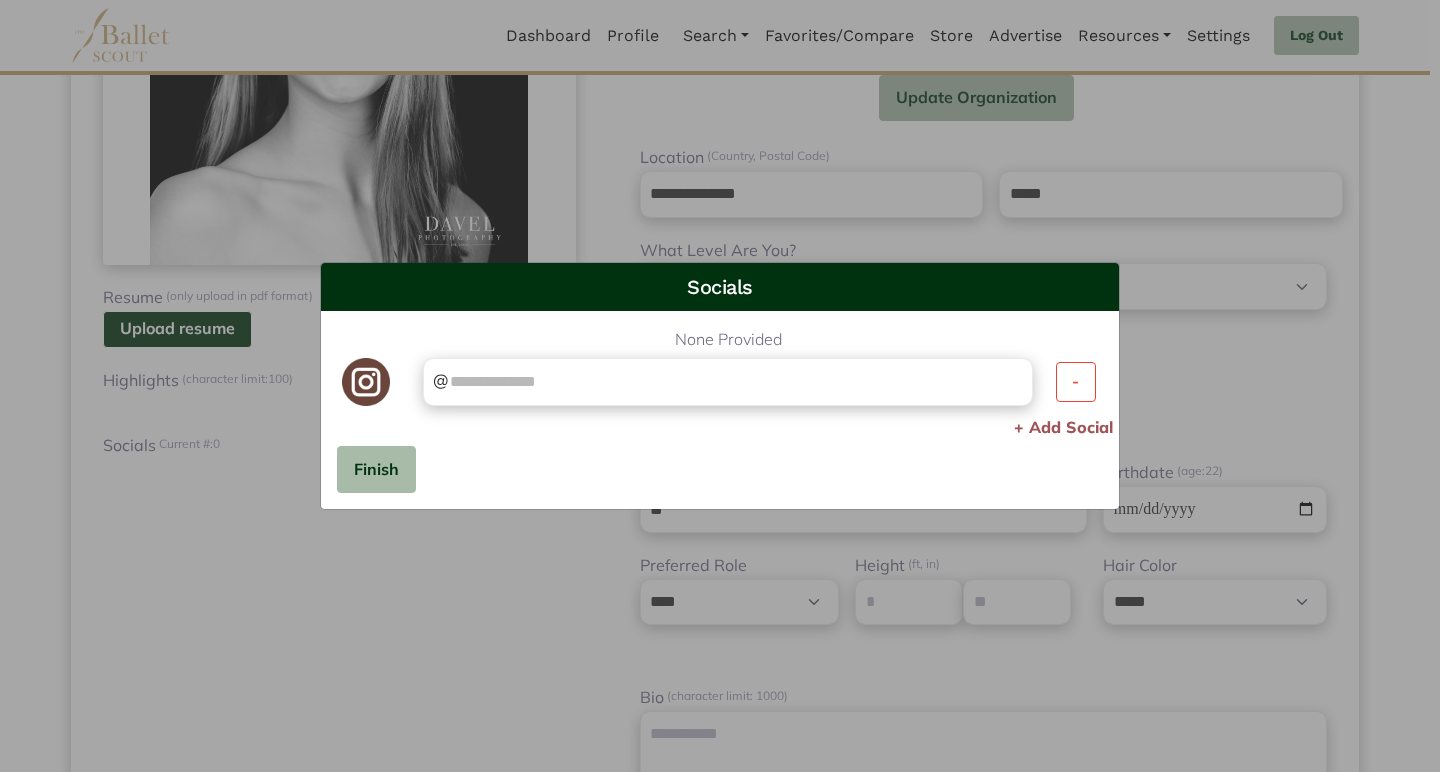
click at [729, 401] on div "@" at bounding box center [728, 382] width 611 height 49
click at [724, 390] on input "text" at bounding box center [735, 382] width 574 height 28
type input "**********"
click at [1034, 420] on button "+ Add Social" at bounding box center [1063, 428] width 111 height 28
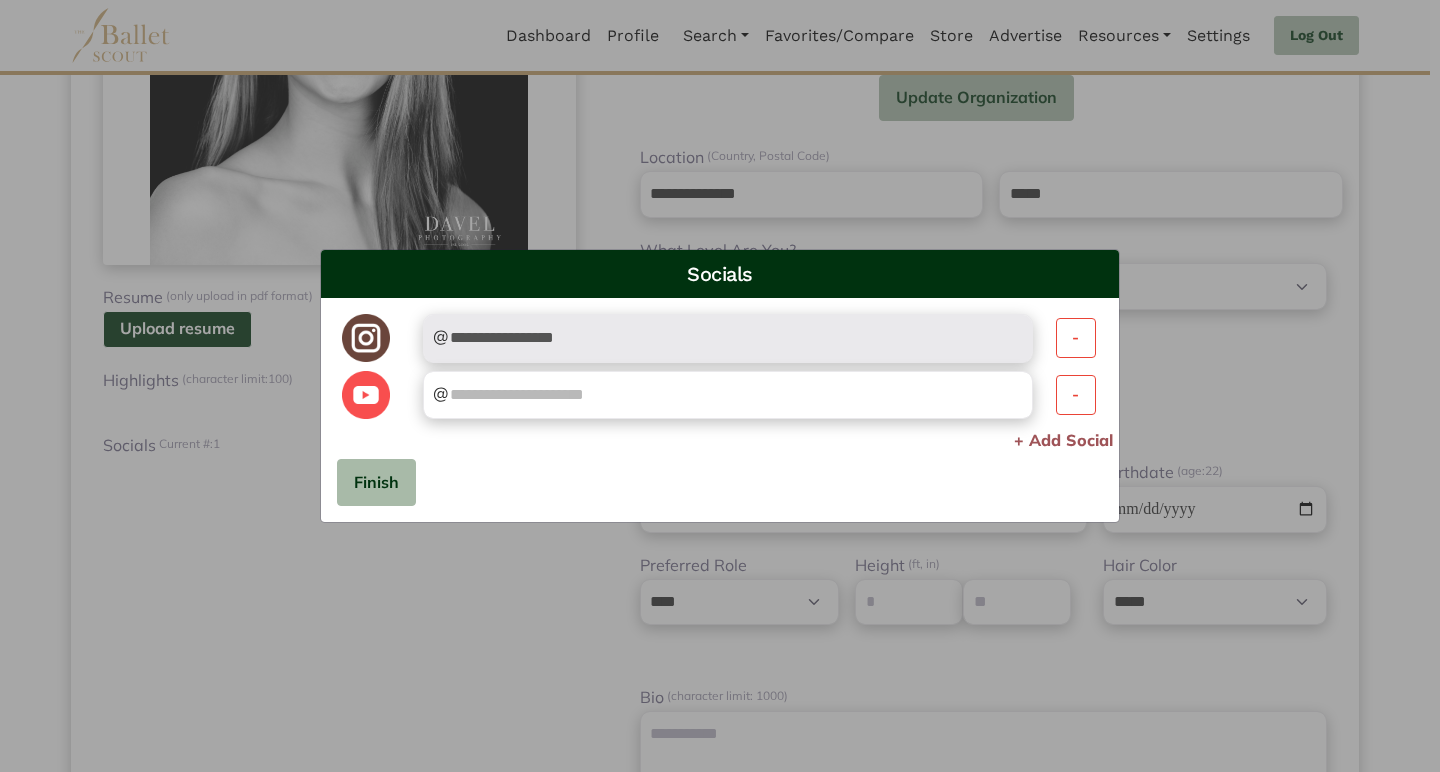
click at [589, 399] on input "text" at bounding box center [735, 395] width 574 height 28
type input "**********"
click at [1047, 437] on button "+ Add Social" at bounding box center [1063, 441] width 111 height 28
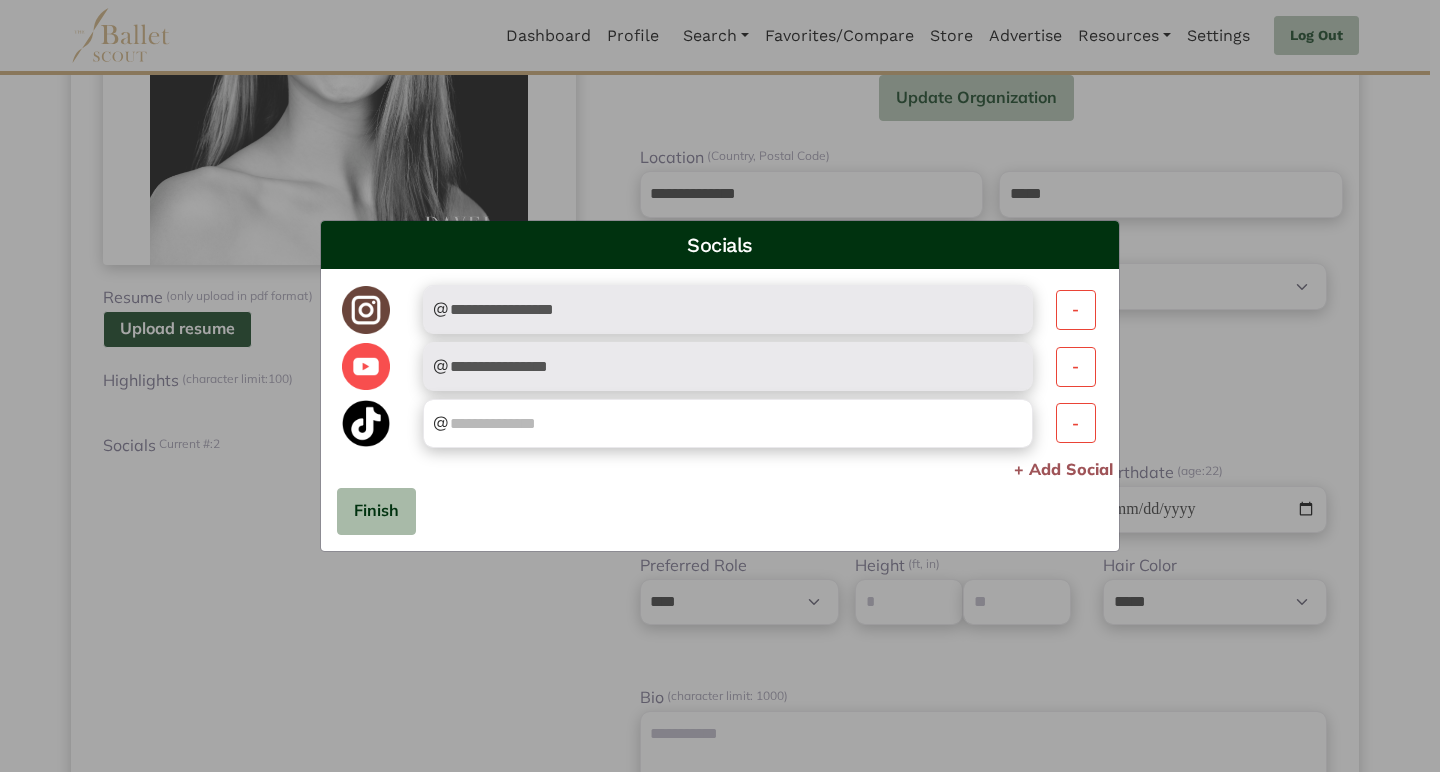
click at [702, 428] on input "text" at bounding box center [735, 424] width 574 height 28
type input "**********"
click at [380, 518] on button "Finish" at bounding box center [376, 511] width 79 height 47
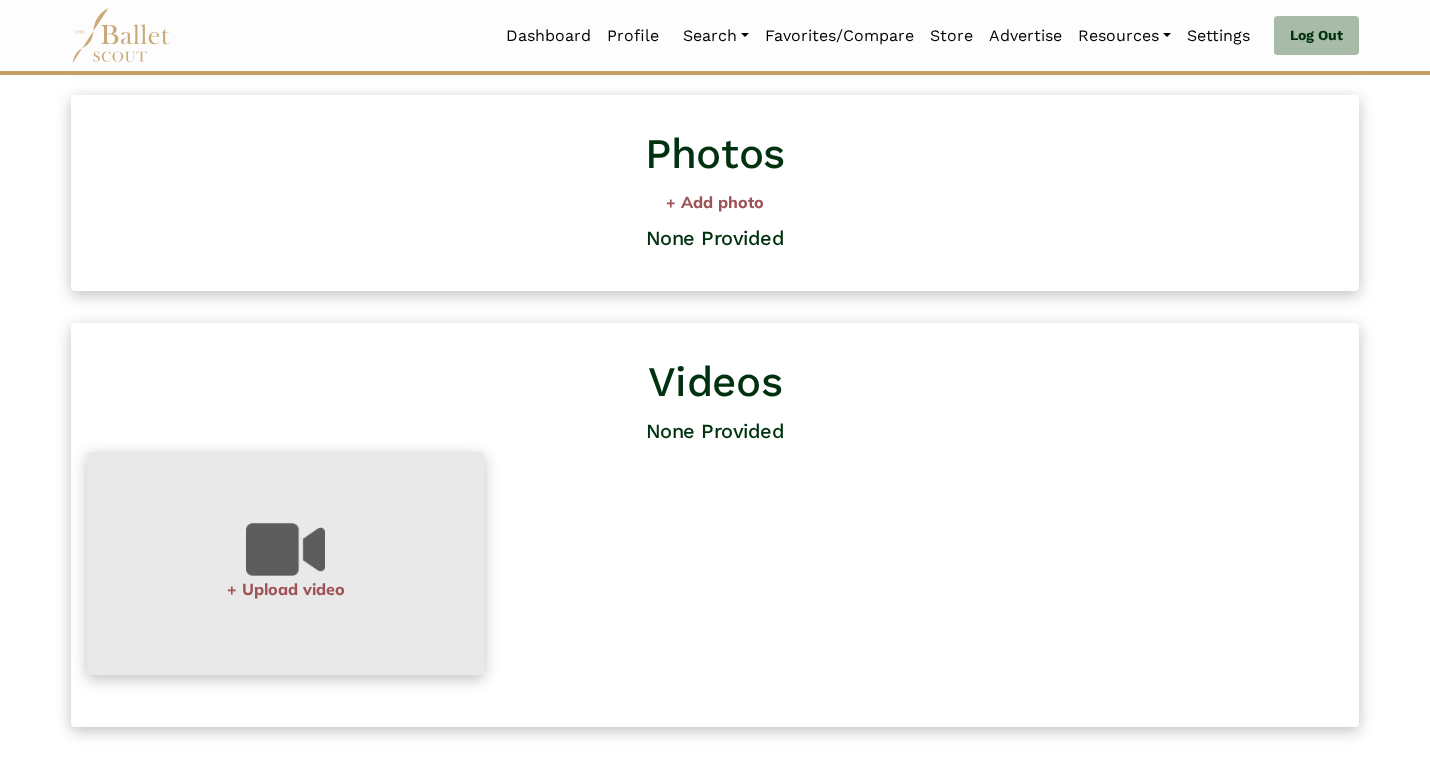
scroll to position [1288, 0]
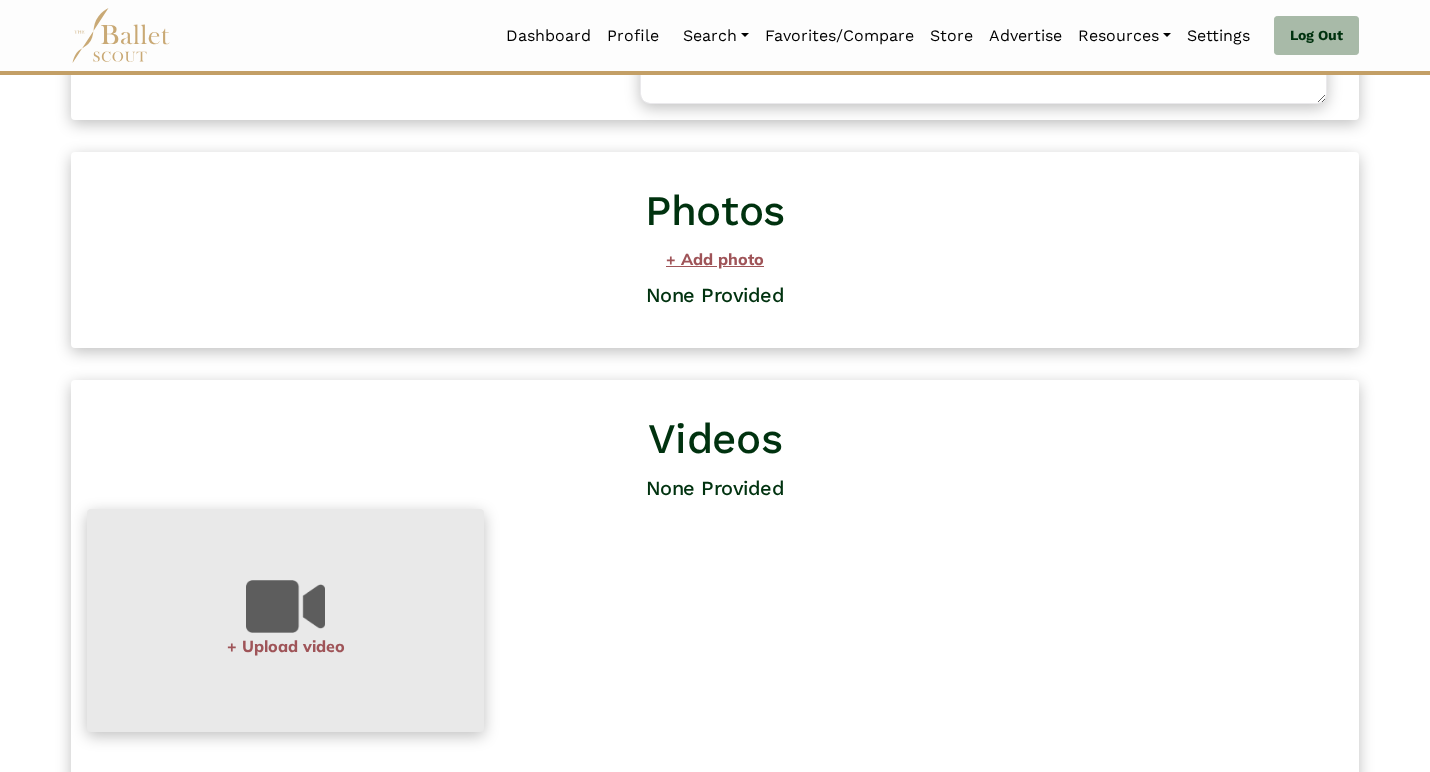
click at [699, 266] on button "+ Add photo" at bounding box center [715, 260] width 1288 height 28
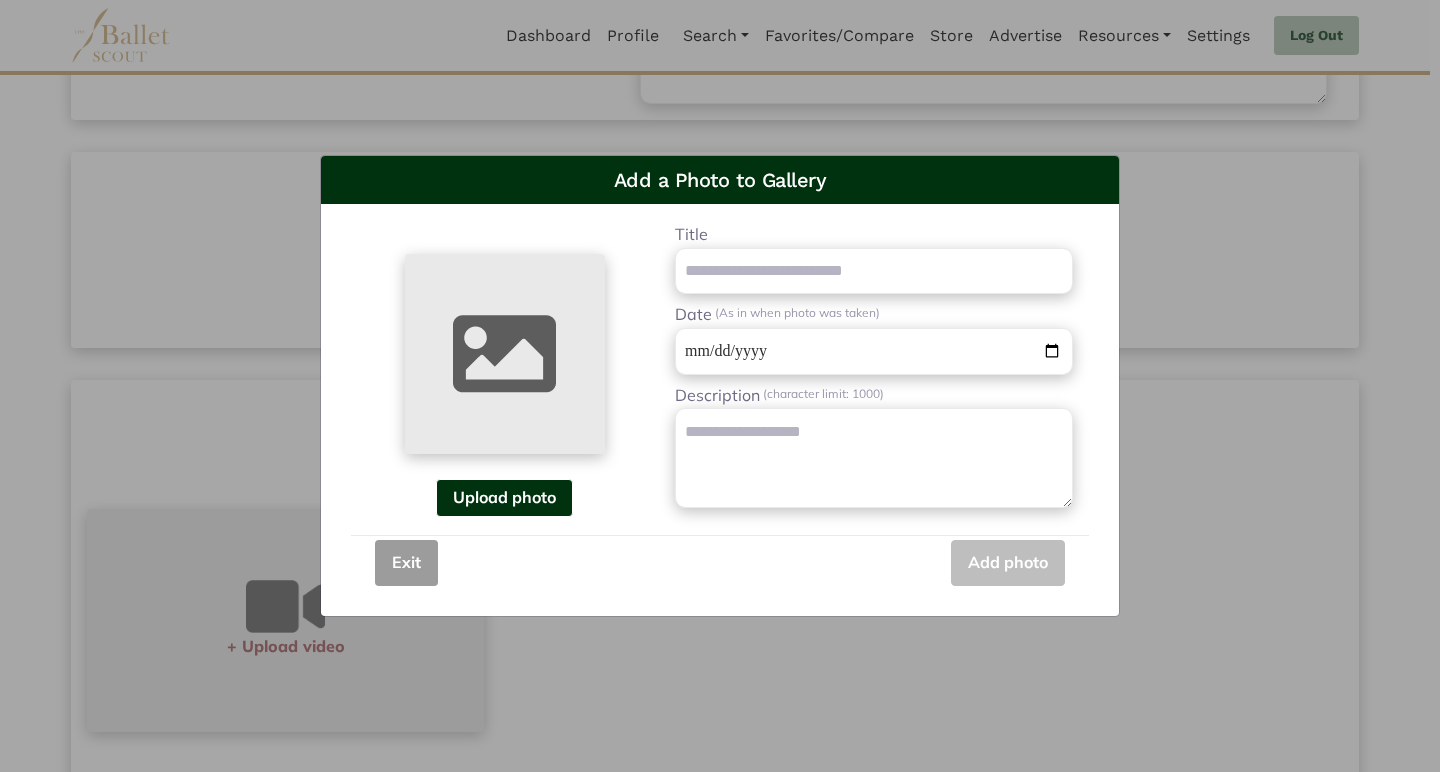
click at [403, 571] on button "Exit" at bounding box center [406, 563] width 63 height 47
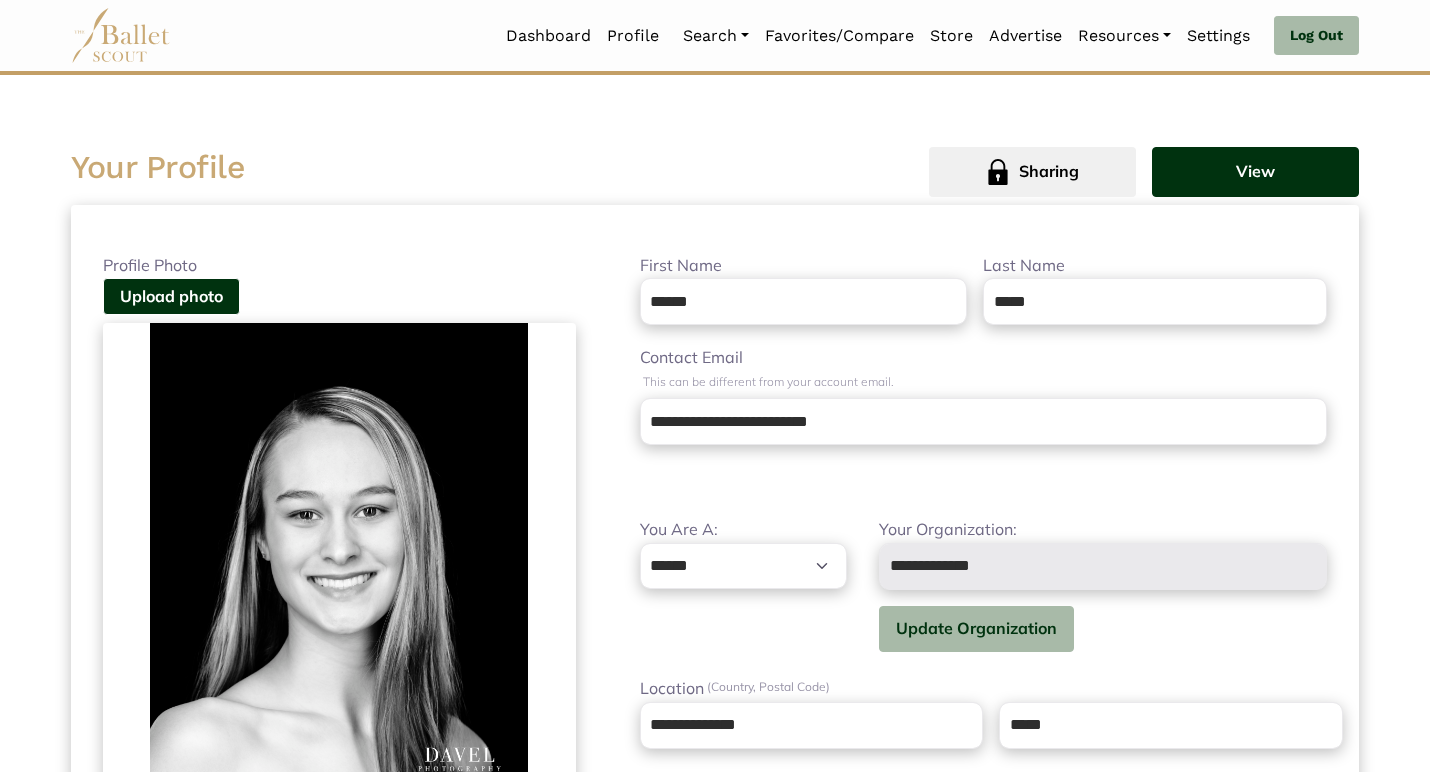
scroll to position [0, 0]
click at [1209, 178] on button "View" at bounding box center [1255, 172] width 207 height 50
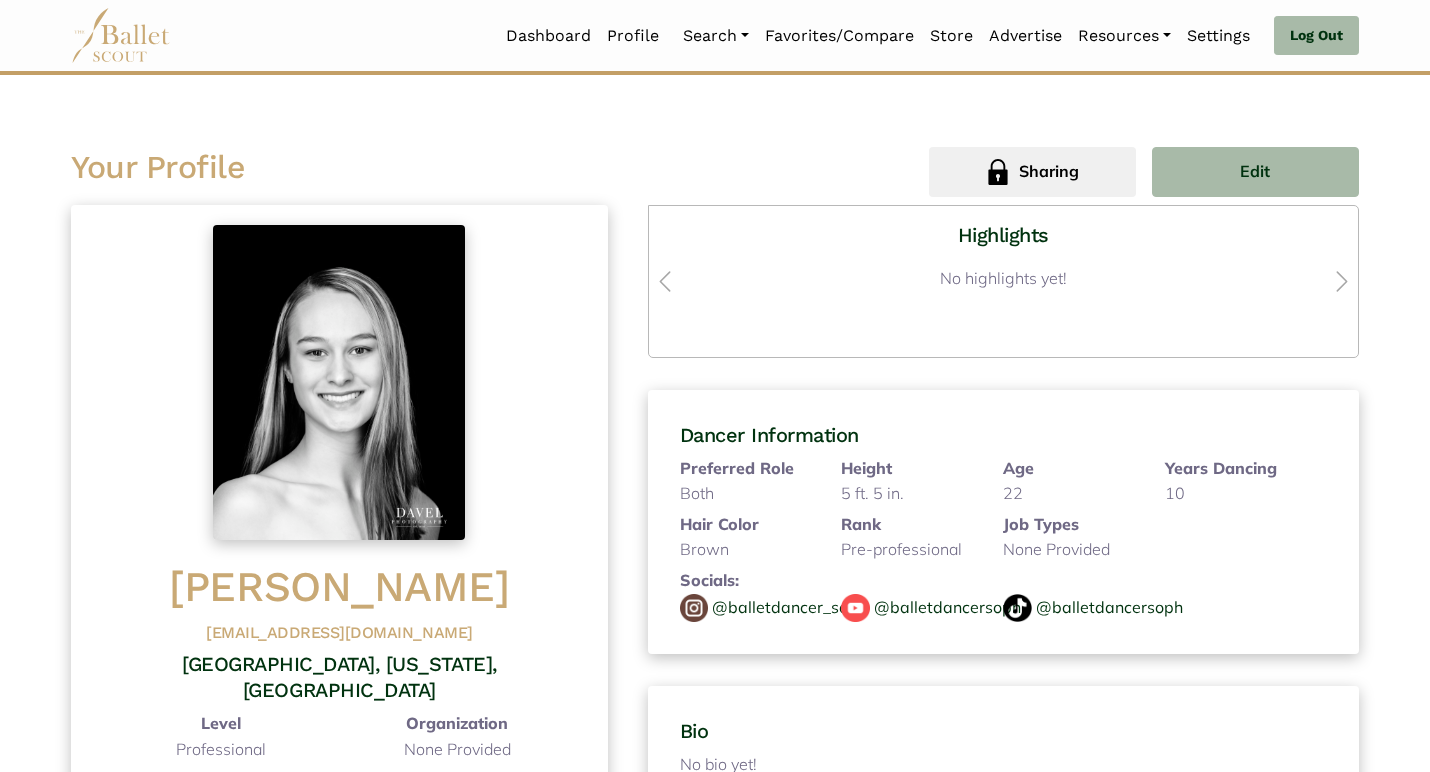
click at [107, 32] on img at bounding box center [121, 35] width 100 height 55
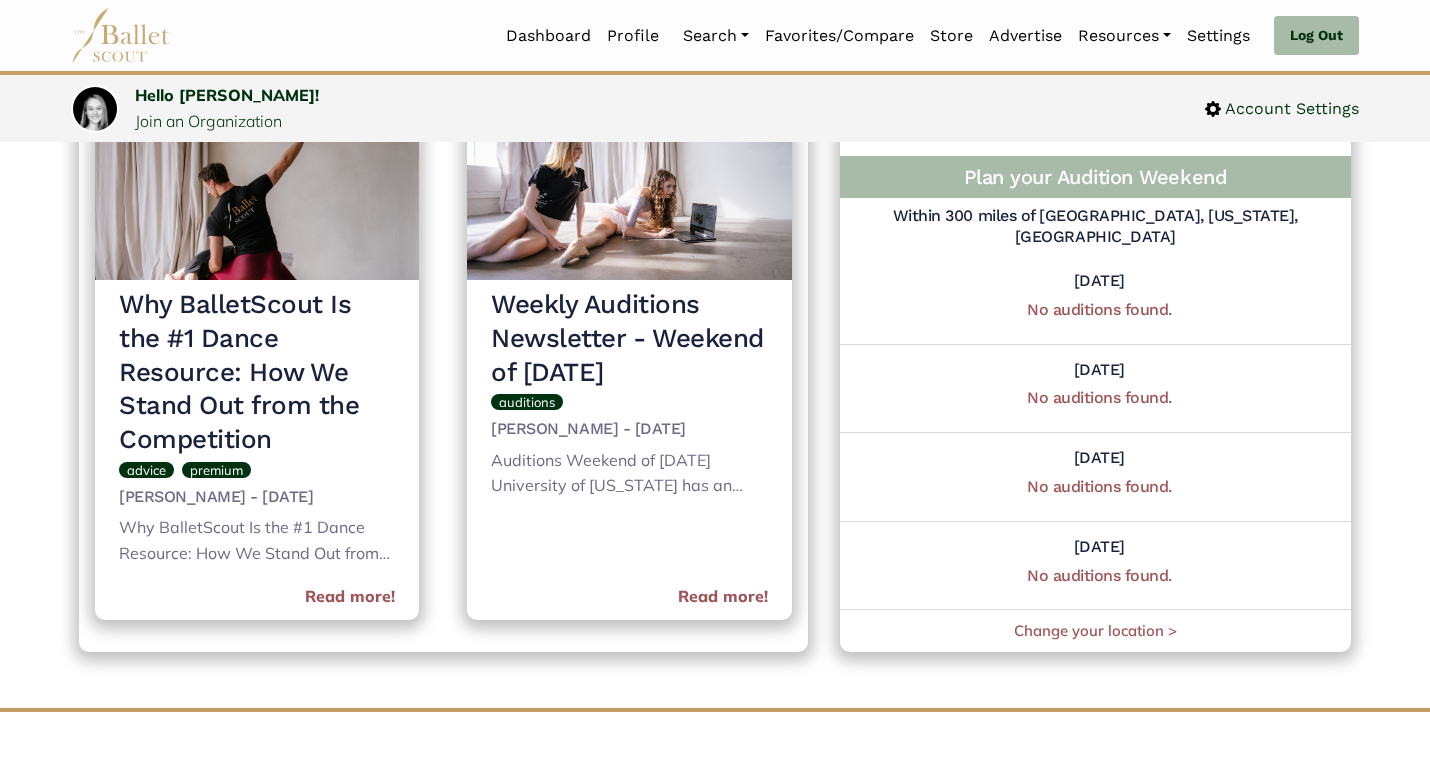
scroll to position [937, 0]
